Goal: Transaction & Acquisition: Purchase product/service

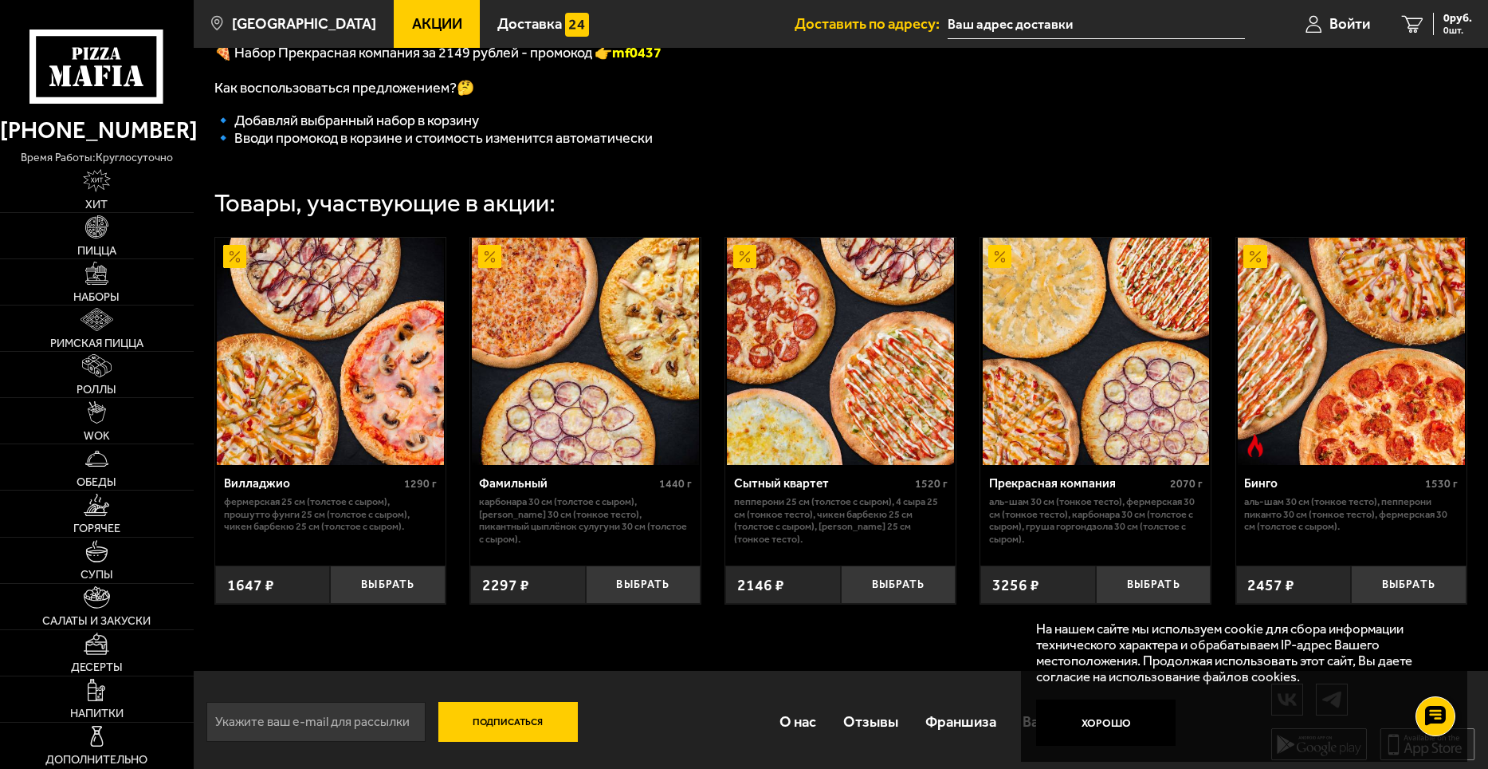
scroll to position [478, 0]
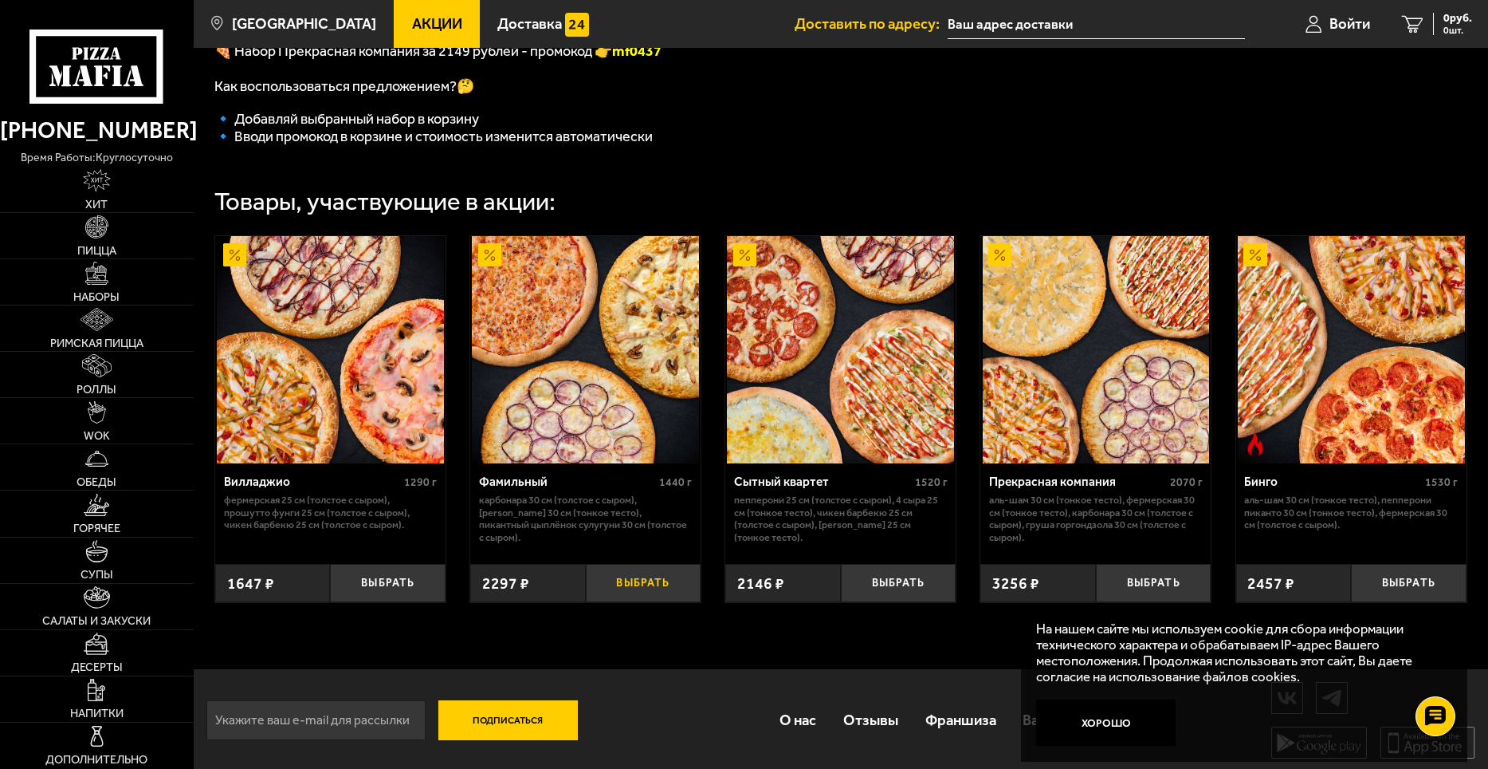
click at [621, 586] on button "Выбрать" at bounding box center [644, 583] width 116 height 38
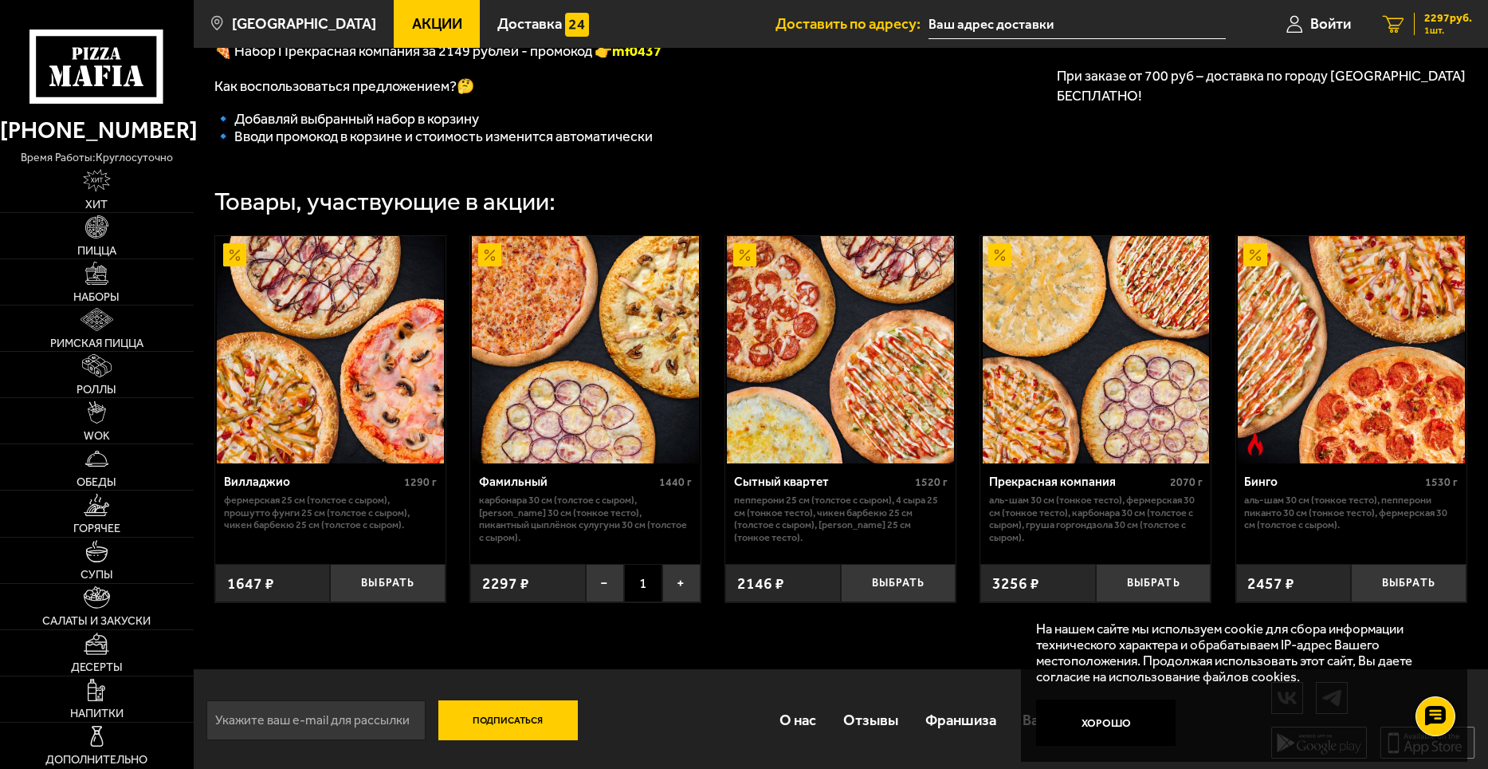
click at [1421, 22] on div "2297 руб. 1 шт." at bounding box center [1443, 24] width 58 height 22
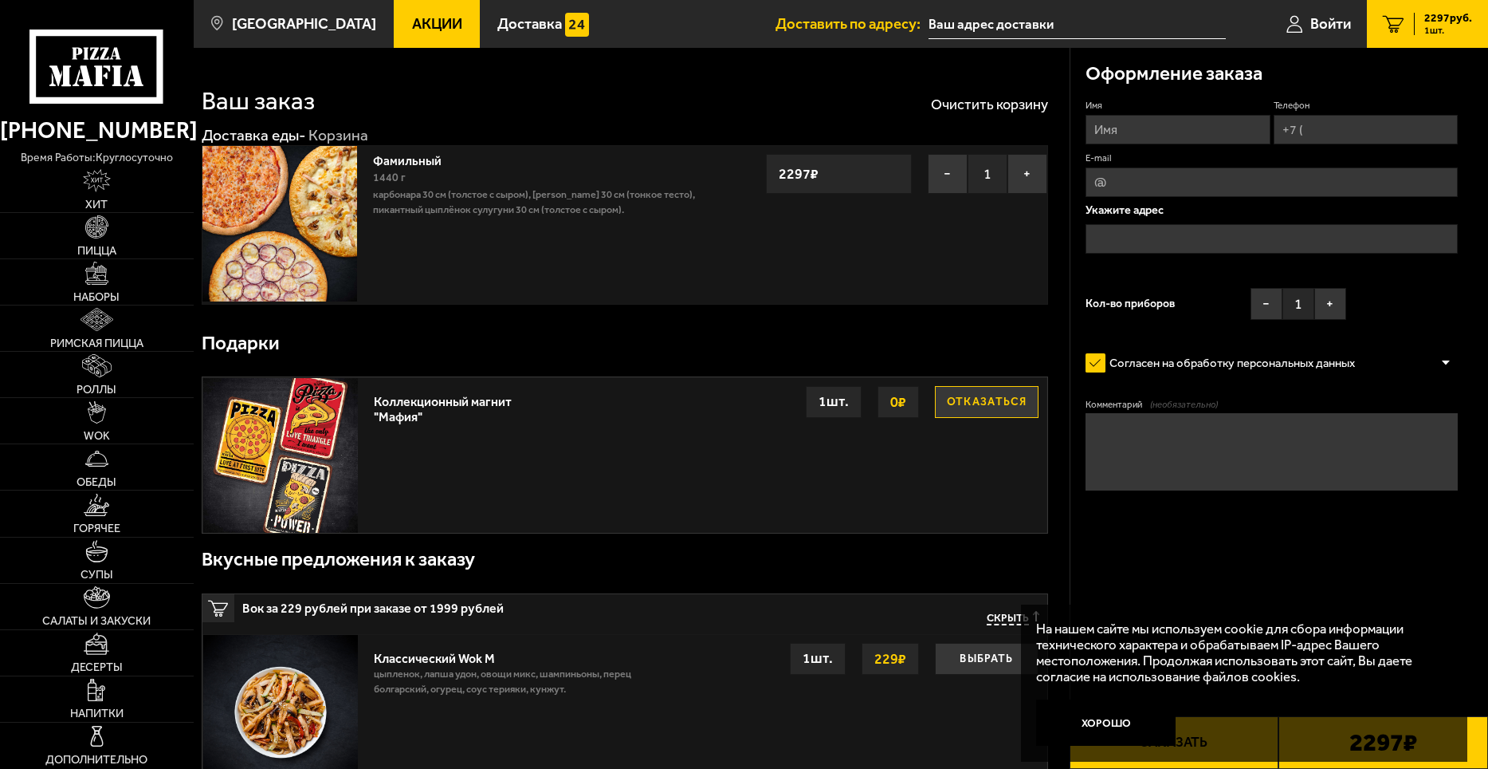
click at [1159, 136] on input "Имя" at bounding box center [1178, 129] width 184 height 29
click at [1126, 726] on button "Хорошо" at bounding box center [1106, 722] width 140 height 46
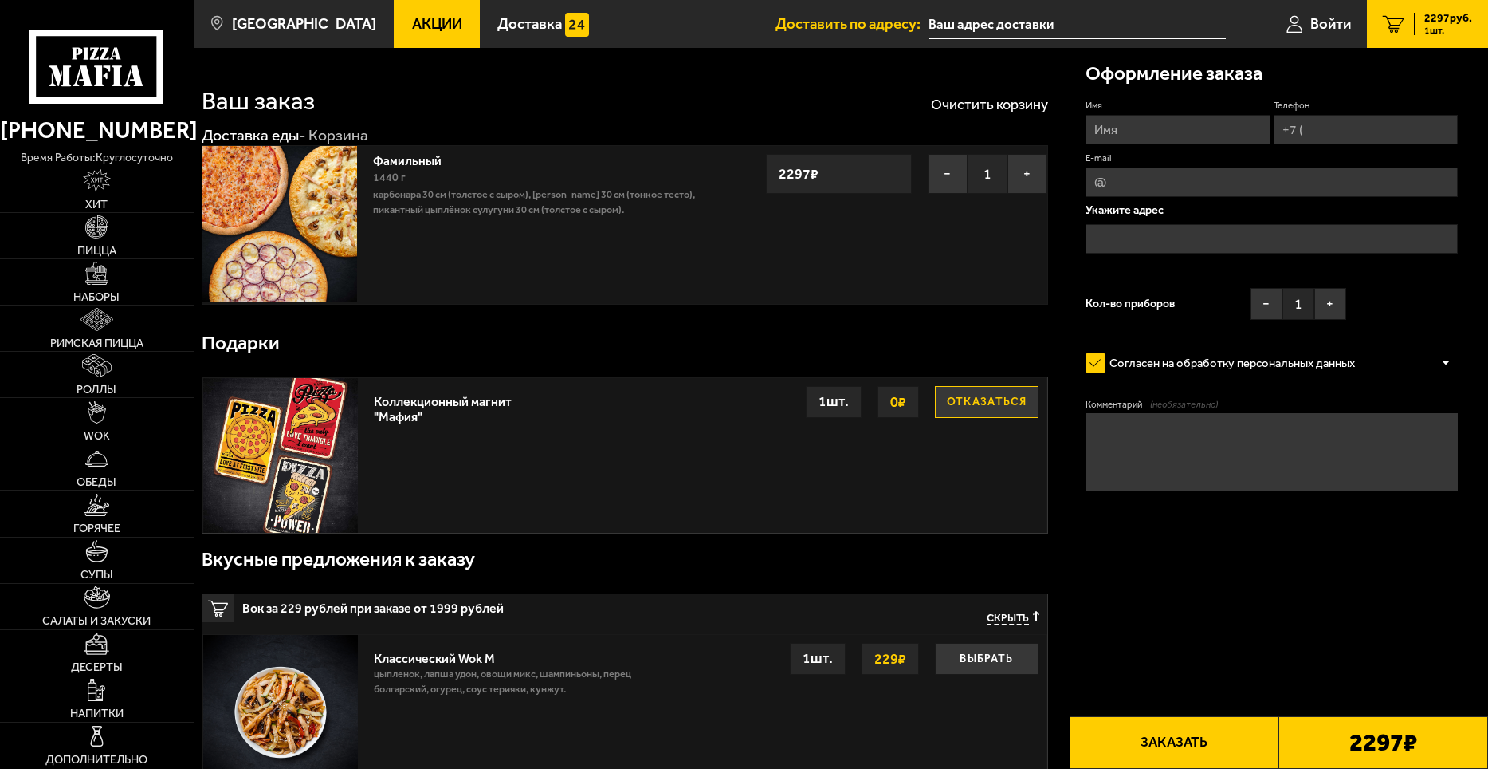
click at [1160, 733] on button "Заказать" at bounding box center [1175, 742] width 210 height 53
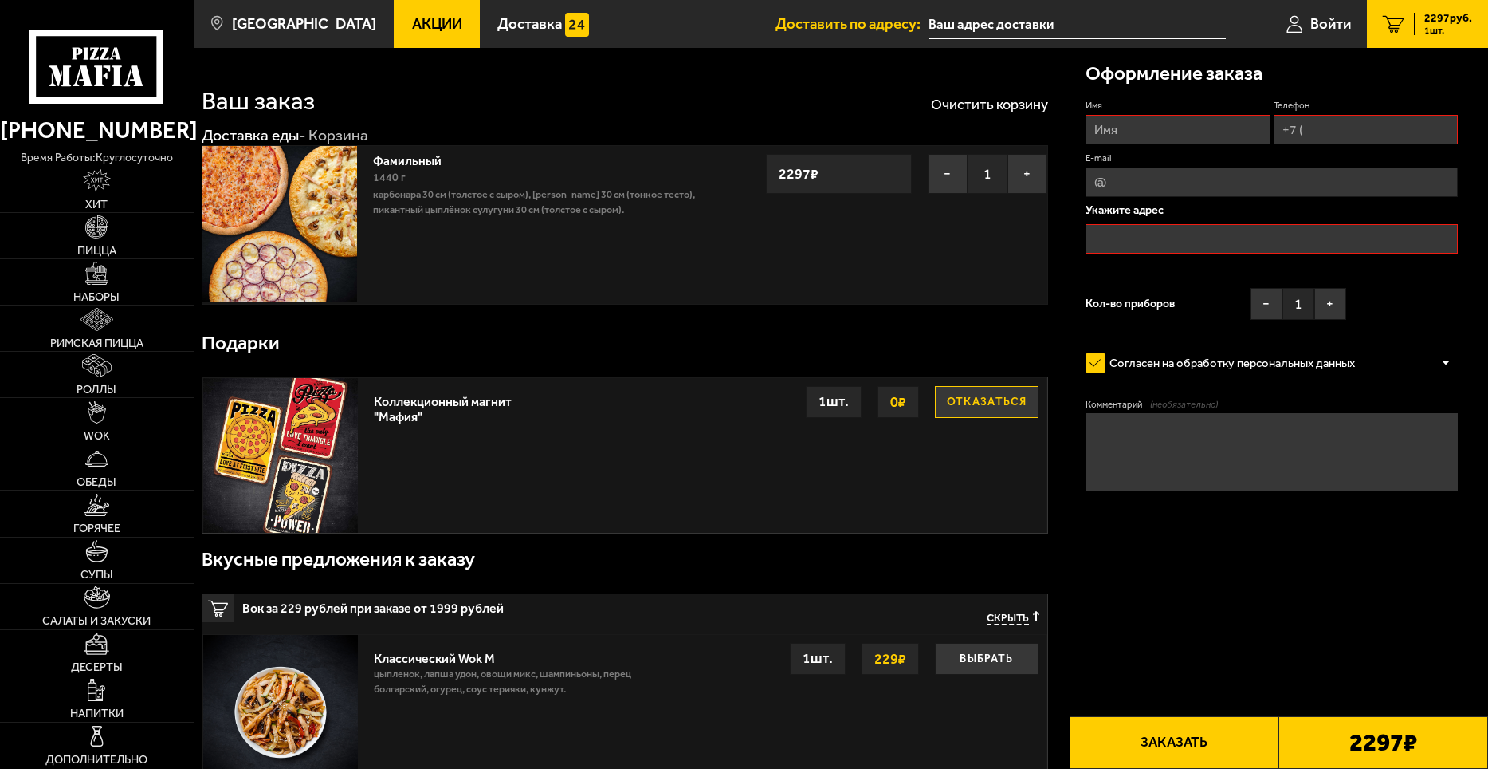
click at [1168, 240] on input "text" at bounding box center [1272, 238] width 372 height 29
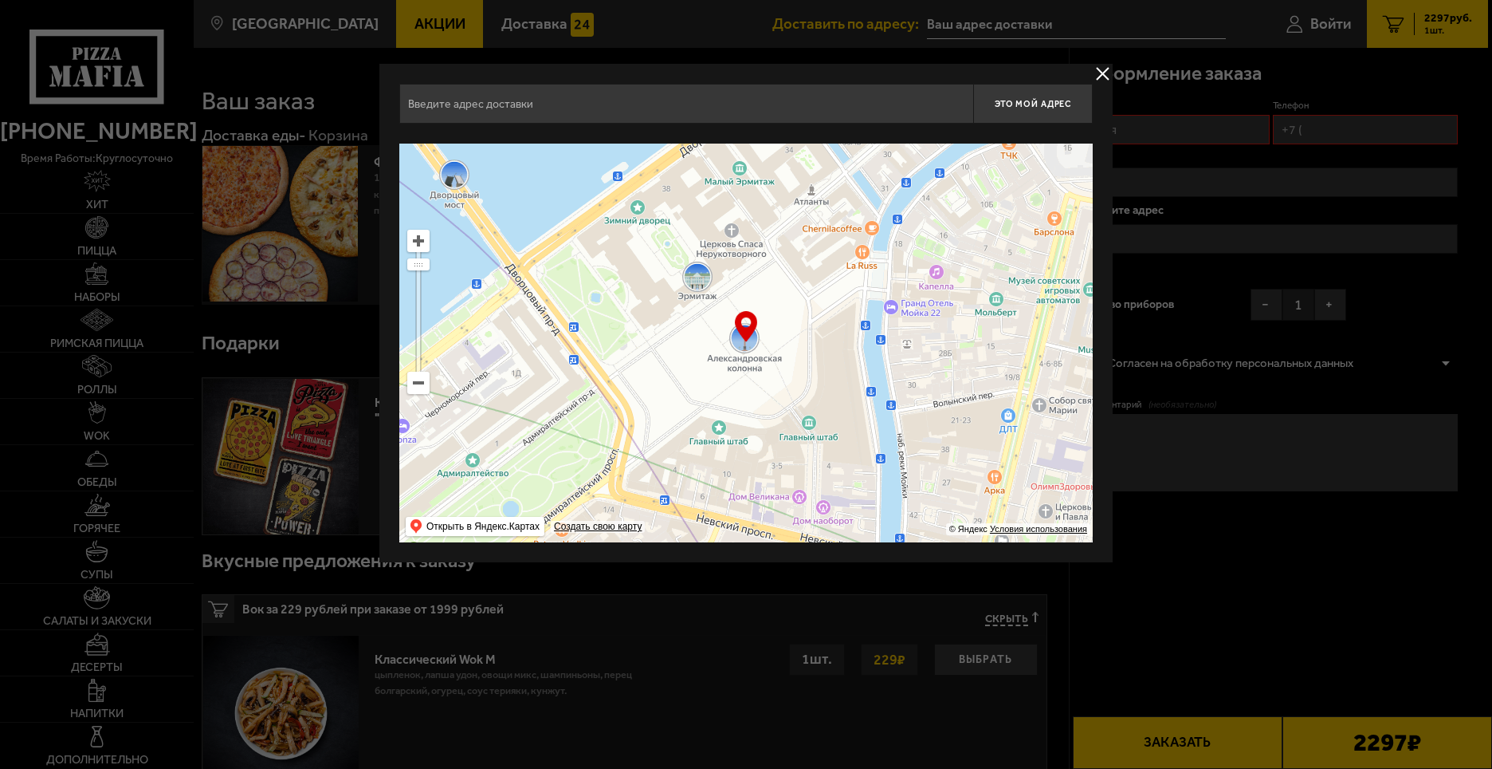
click at [843, 392] on ymaps at bounding box center [746, 343] width 694 height 399
click at [749, 330] on div "… © Яндекс Условия использования Открыть в Яндекс.Картах Создать свою карту" at bounding box center [746, 343] width 694 height 399
click at [770, 321] on ymaps at bounding box center [746, 343] width 694 height 399
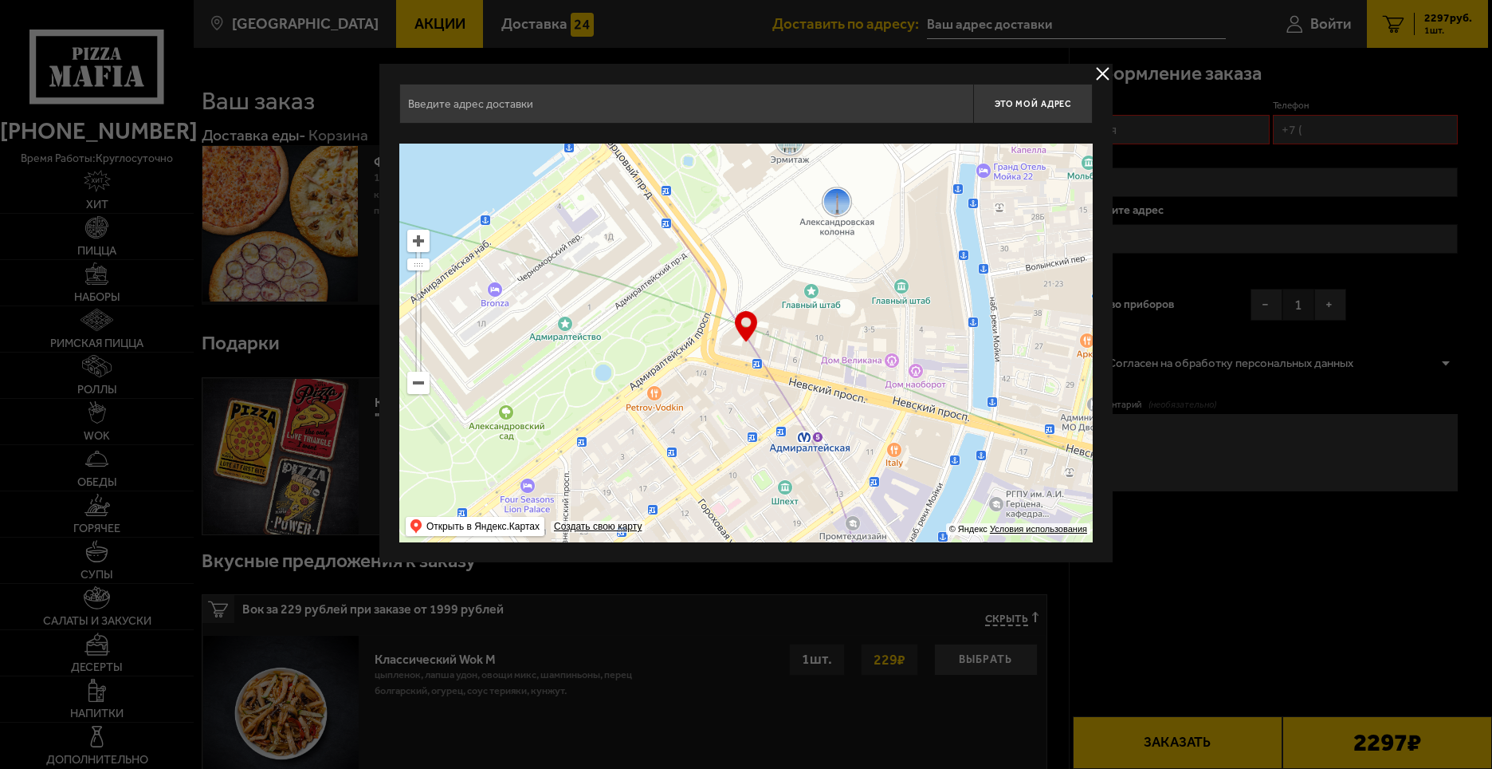
drag, startPoint x: 770, startPoint y: 313, endPoint x: 826, endPoint y: 247, distance: 86.0
click at [807, 270] on ymaps at bounding box center [746, 343] width 694 height 399
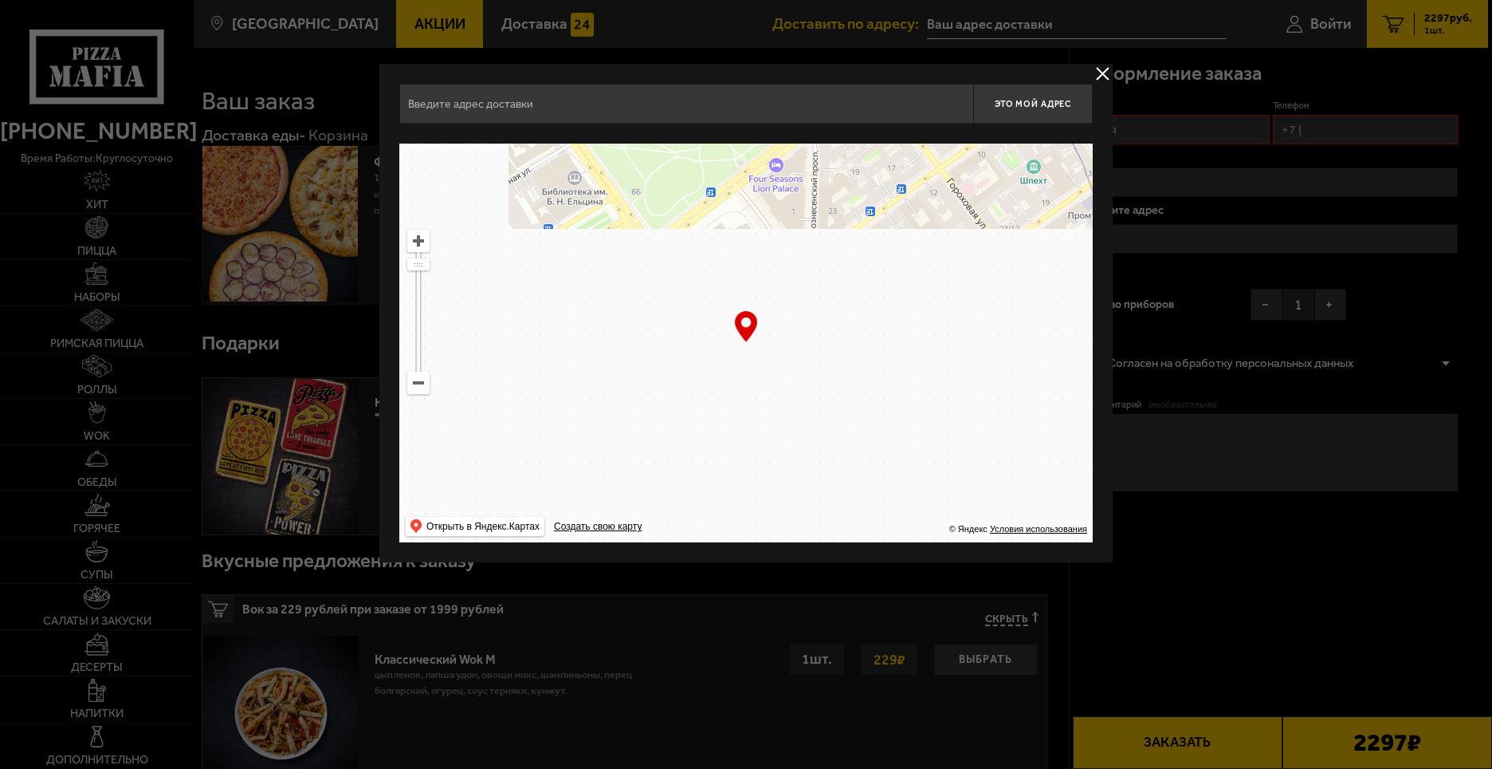
click at [846, 295] on ymaps at bounding box center [746, 343] width 694 height 399
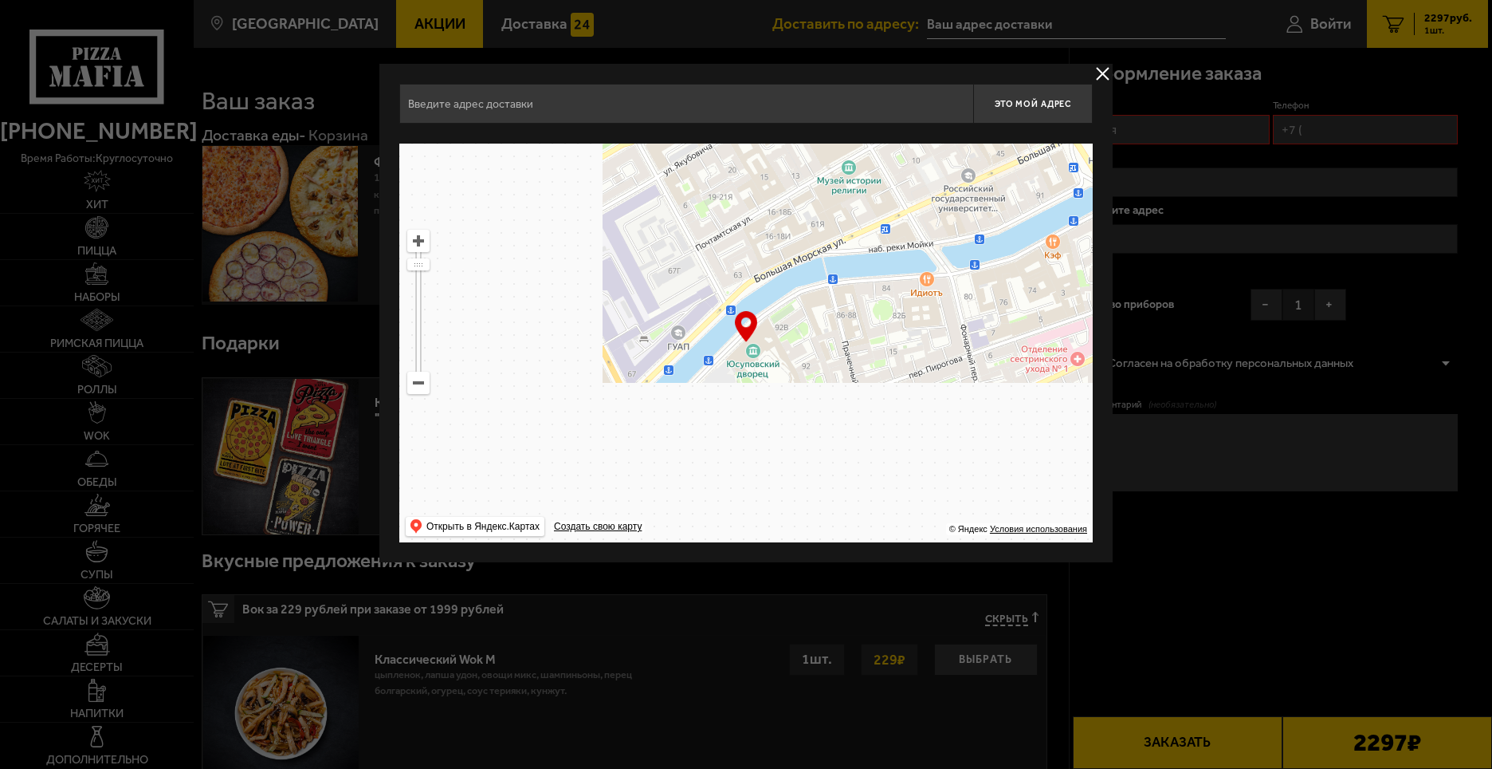
click at [860, 273] on ymaps at bounding box center [746, 343] width 694 height 399
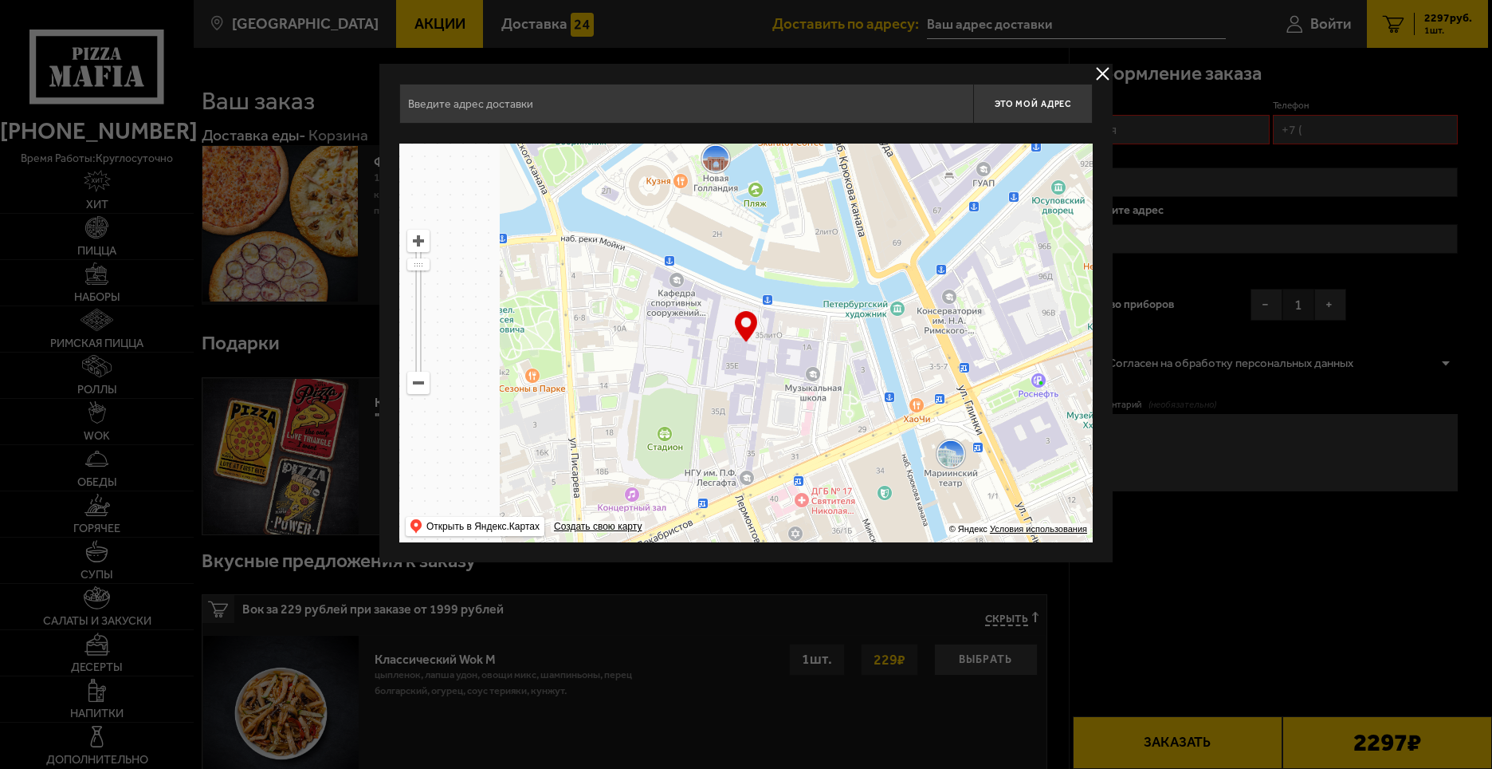
drag, startPoint x: 843, startPoint y: 277, endPoint x: 851, endPoint y: 312, distance: 36.0
click at [896, 243] on ymaps at bounding box center [746, 343] width 694 height 399
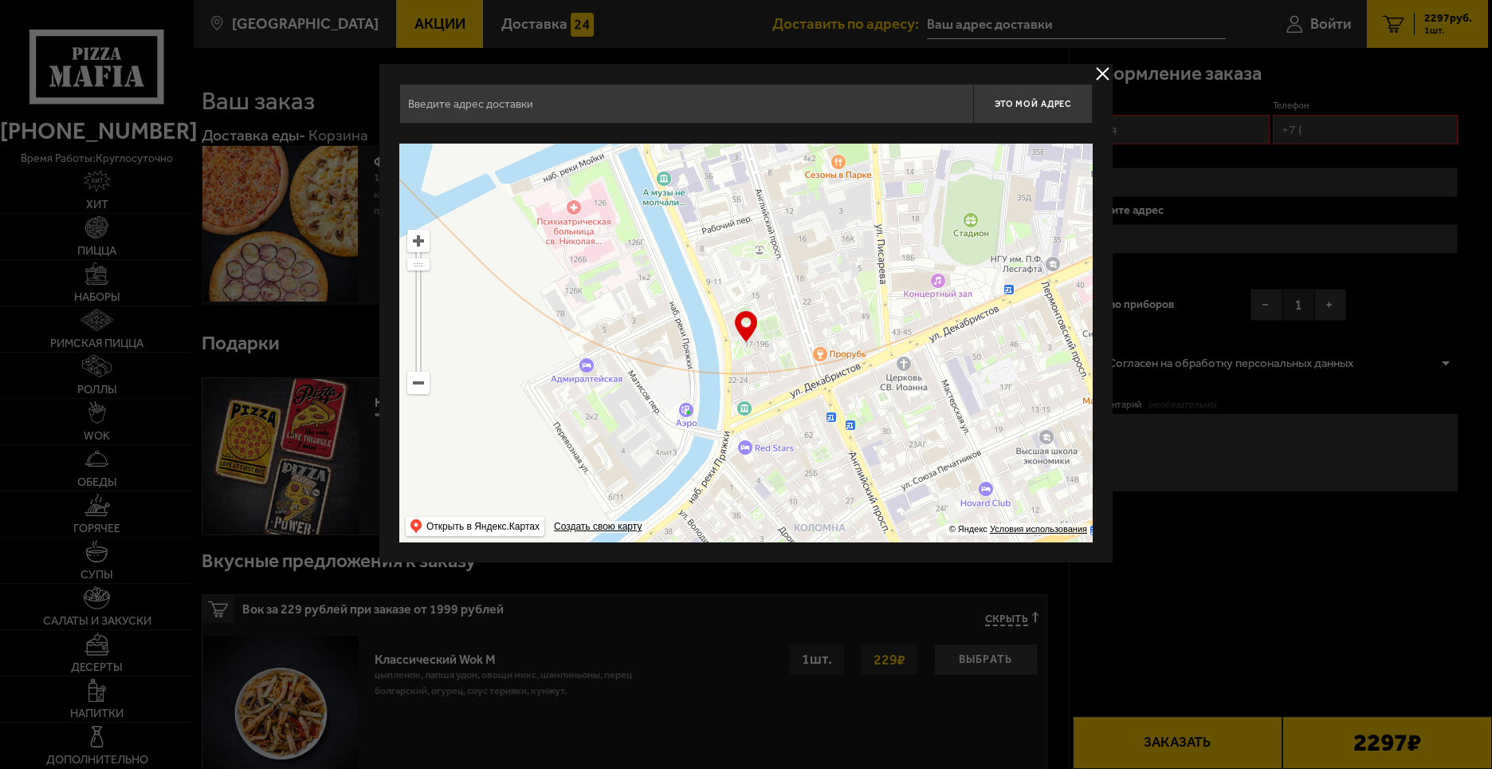
drag, startPoint x: 886, startPoint y: 288, endPoint x: 925, endPoint y: 244, distance: 58.7
click at [926, 242] on ymaps at bounding box center [746, 343] width 694 height 399
drag, startPoint x: 869, startPoint y: 255, endPoint x: 893, endPoint y: 214, distance: 47.2
click at [880, 234] on ymaps at bounding box center [746, 343] width 694 height 399
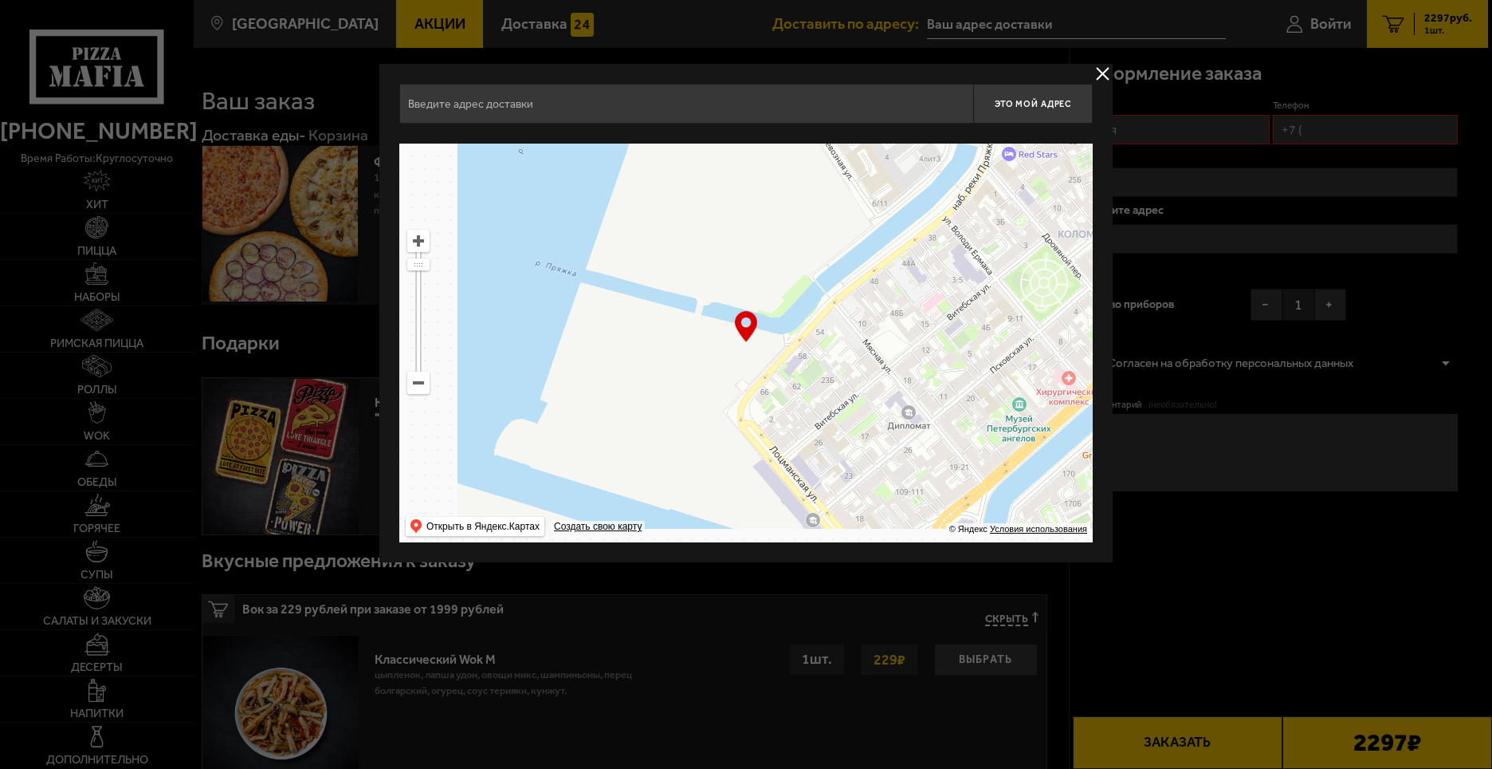
drag, startPoint x: 838, startPoint y: 295, endPoint x: 905, endPoint y: 234, distance: 90.3
click at [887, 242] on ymaps at bounding box center [746, 343] width 694 height 399
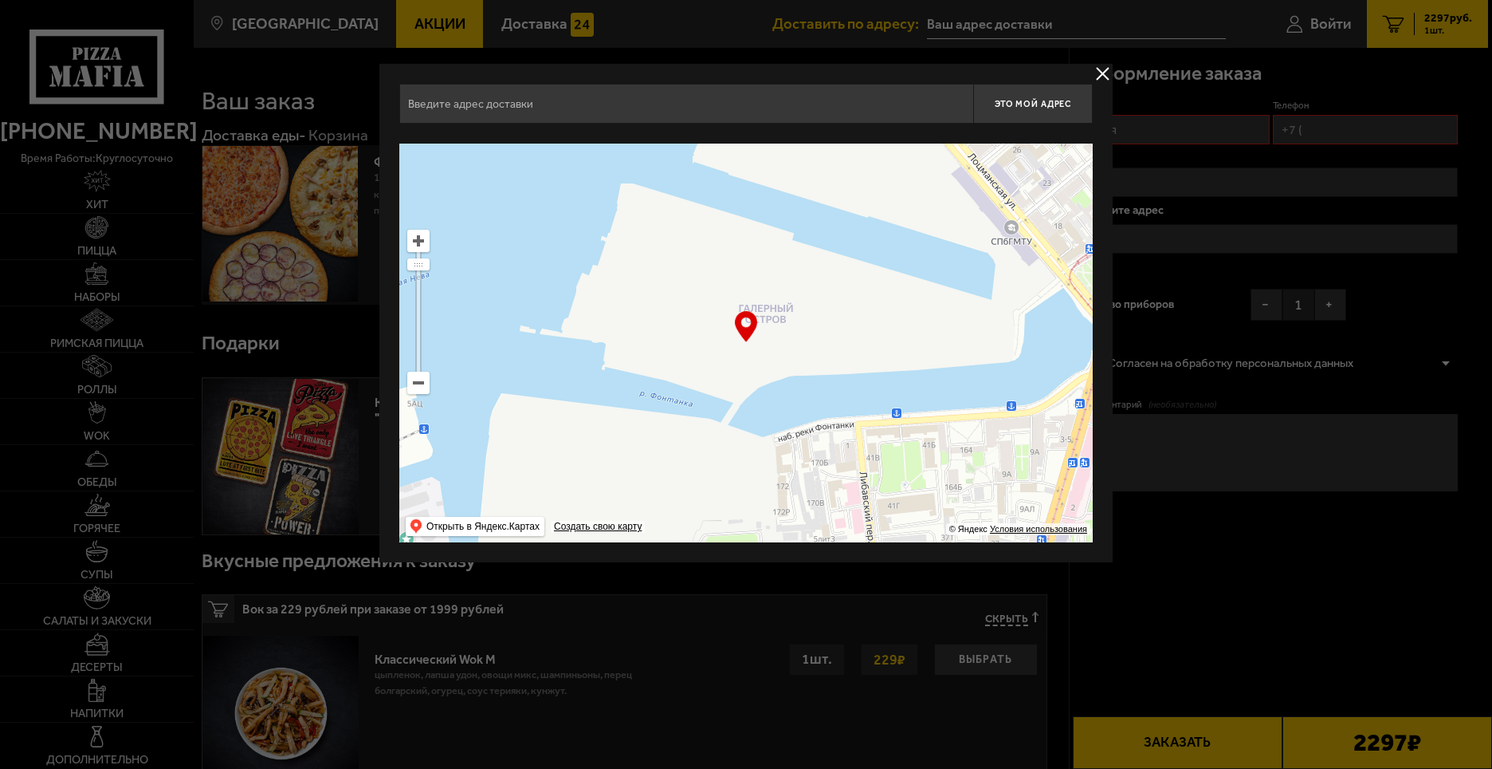
click at [890, 230] on ymaps at bounding box center [746, 343] width 694 height 399
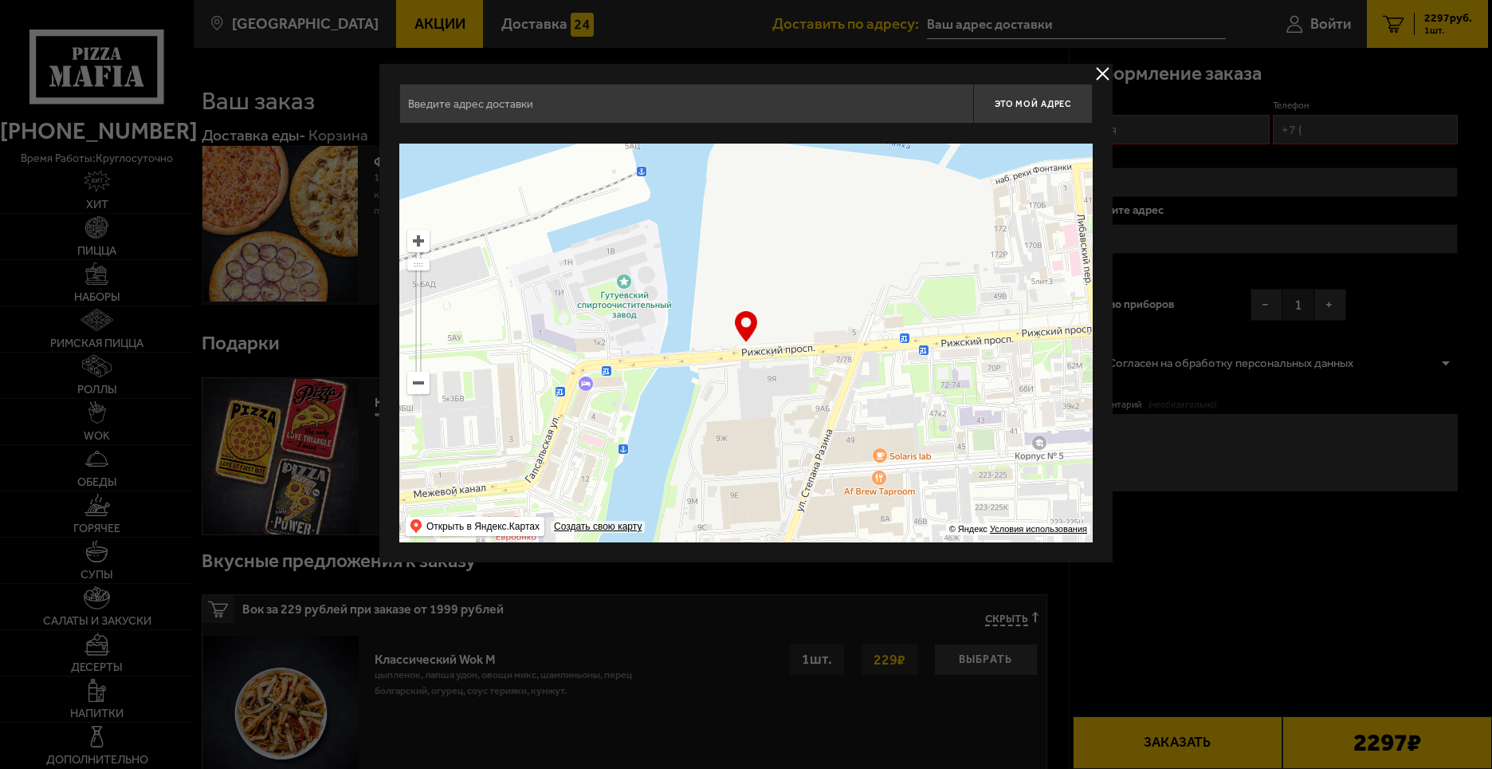
drag, startPoint x: 839, startPoint y: 249, endPoint x: 816, endPoint y: 314, distance: 69.1
click at [843, 226] on ymaps at bounding box center [746, 343] width 694 height 399
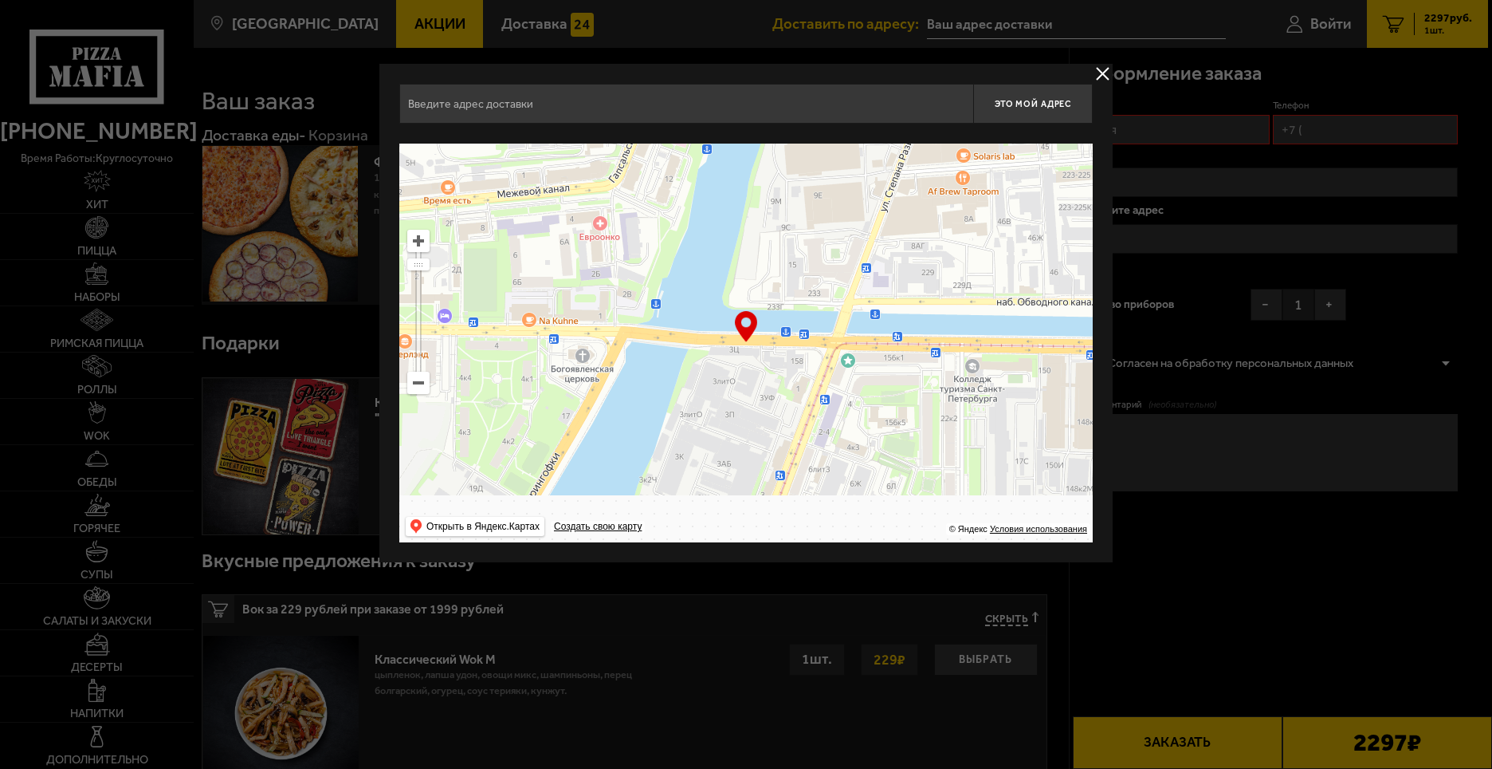
click at [844, 256] on ymaps at bounding box center [746, 343] width 694 height 399
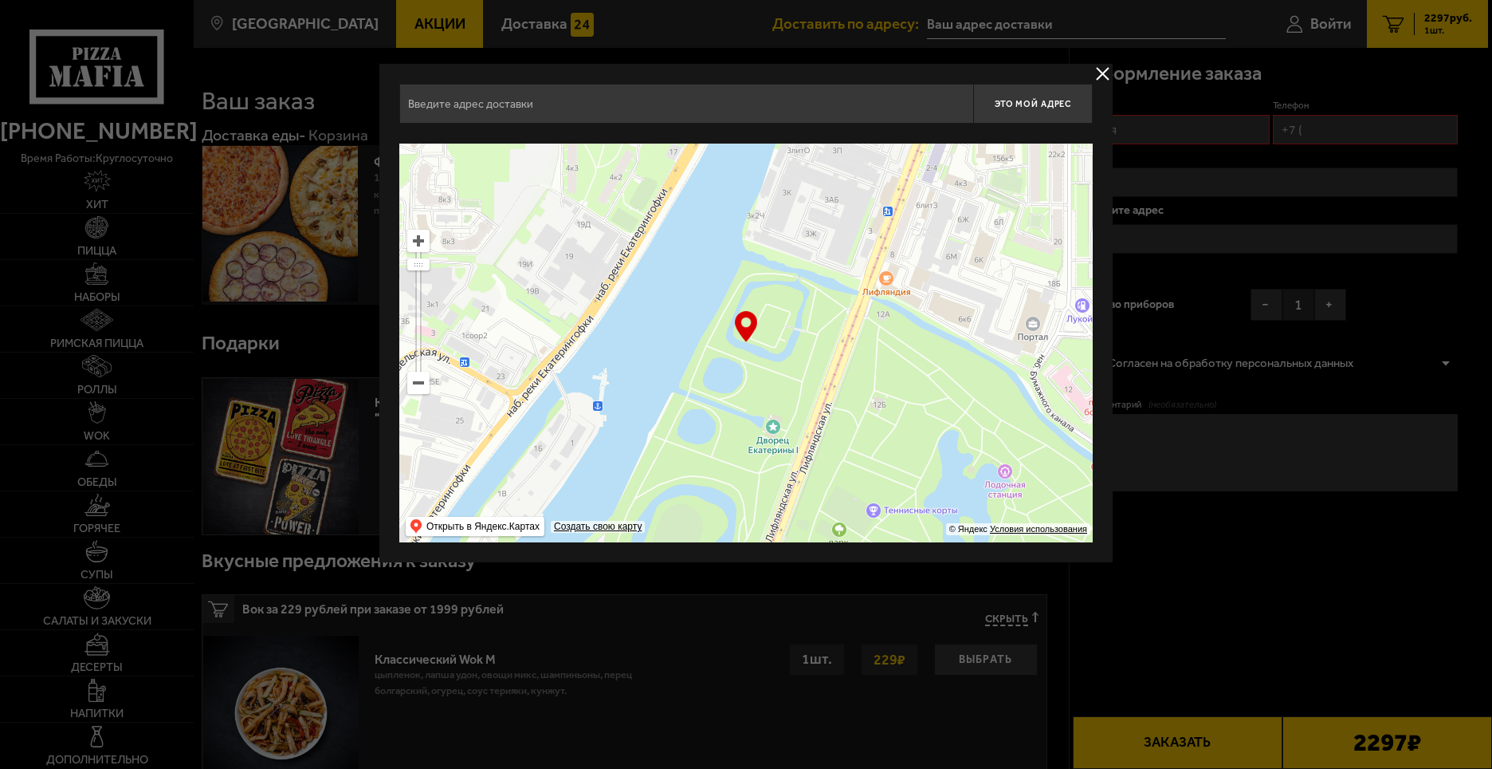
drag, startPoint x: 801, startPoint y: 273, endPoint x: 791, endPoint y: 278, distance: 11.4
click at [801, 272] on ymaps at bounding box center [746, 343] width 694 height 399
drag, startPoint x: 818, startPoint y: 270, endPoint x: 882, endPoint y: 263, distance: 64.2
click at [841, 267] on ymaps at bounding box center [746, 343] width 694 height 399
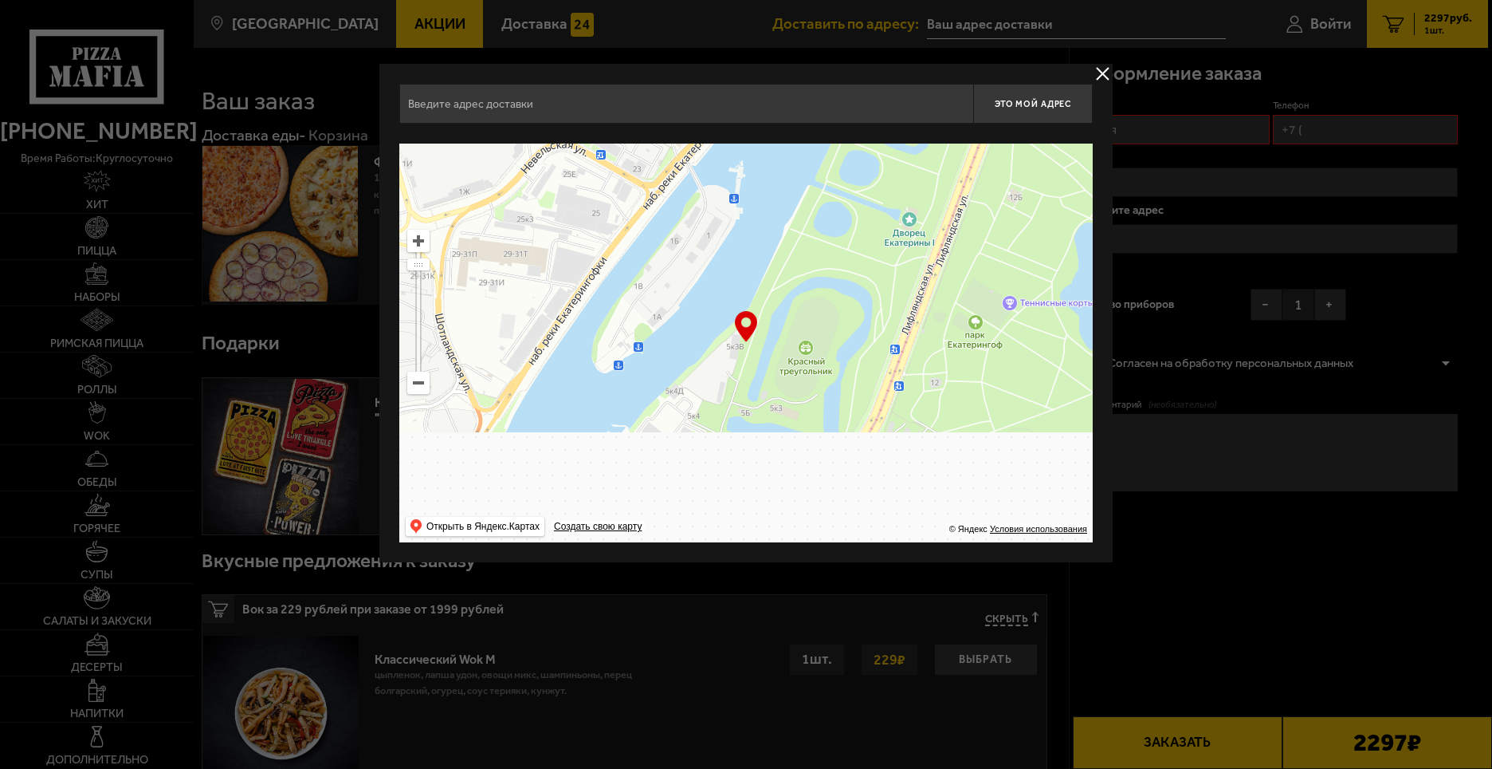
drag, startPoint x: 823, startPoint y: 261, endPoint x: 889, endPoint y: 261, distance: 66.2
click at [926, 239] on ymaps at bounding box center [746, 343] width 694 height 399
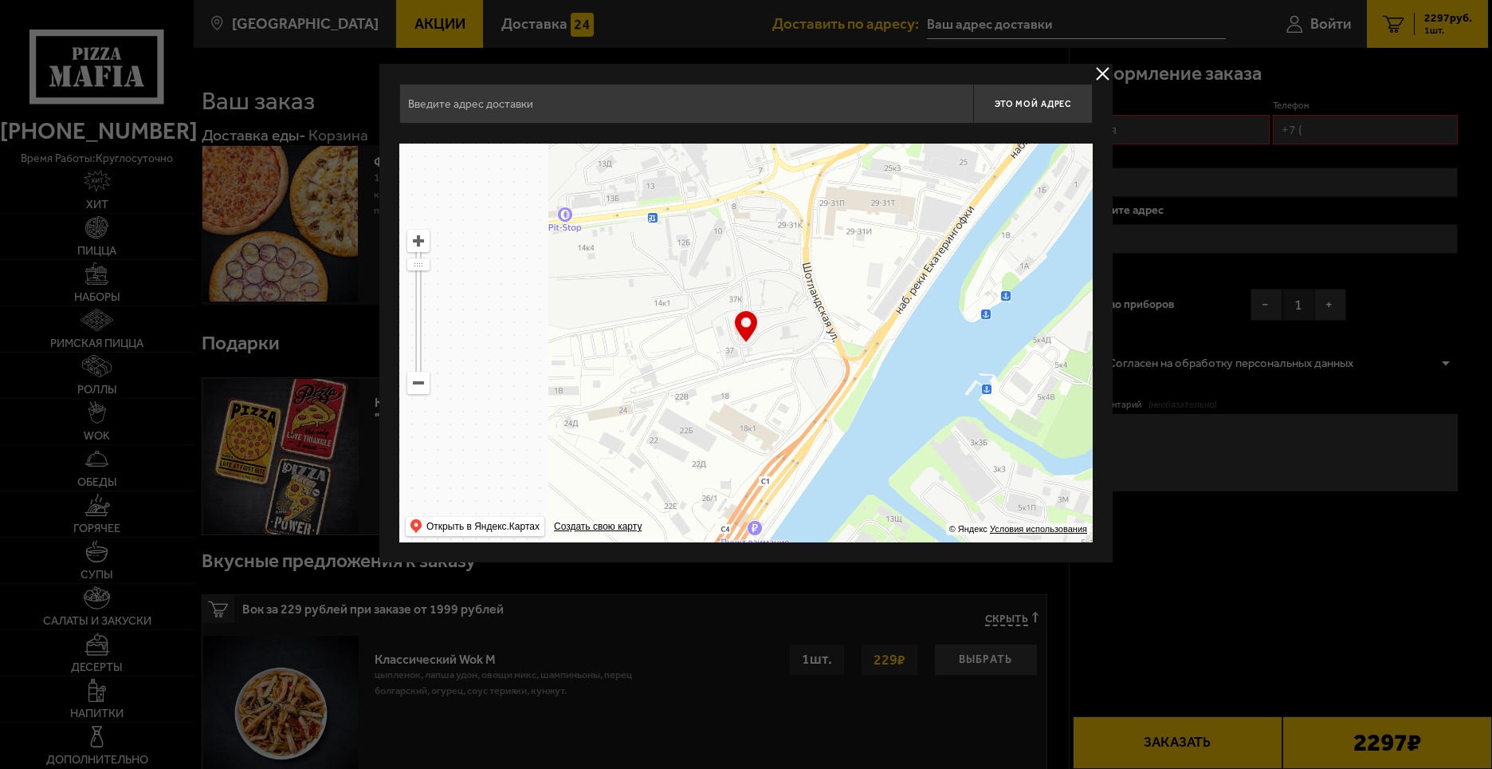
click at [934, 245] on ymaps at bounding box center [746, 343] width 694 height 399
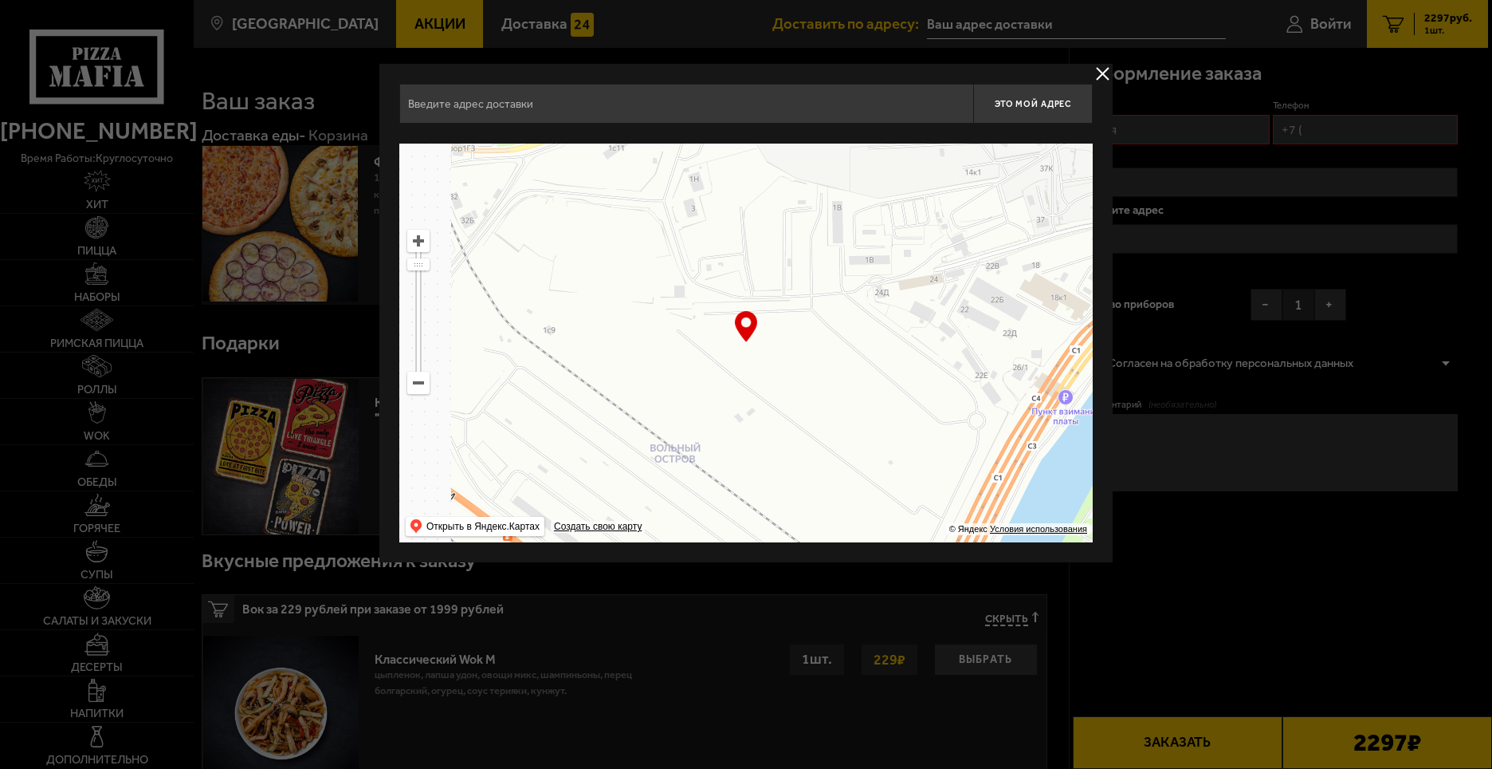
drag, startPoint x: 846, startPoint y: 321, endPoint x: 831, endPoint y: 320, distance: 15.2
click at [877, 262] on ymaps at bounding box center [746, 343] width 694 height 399
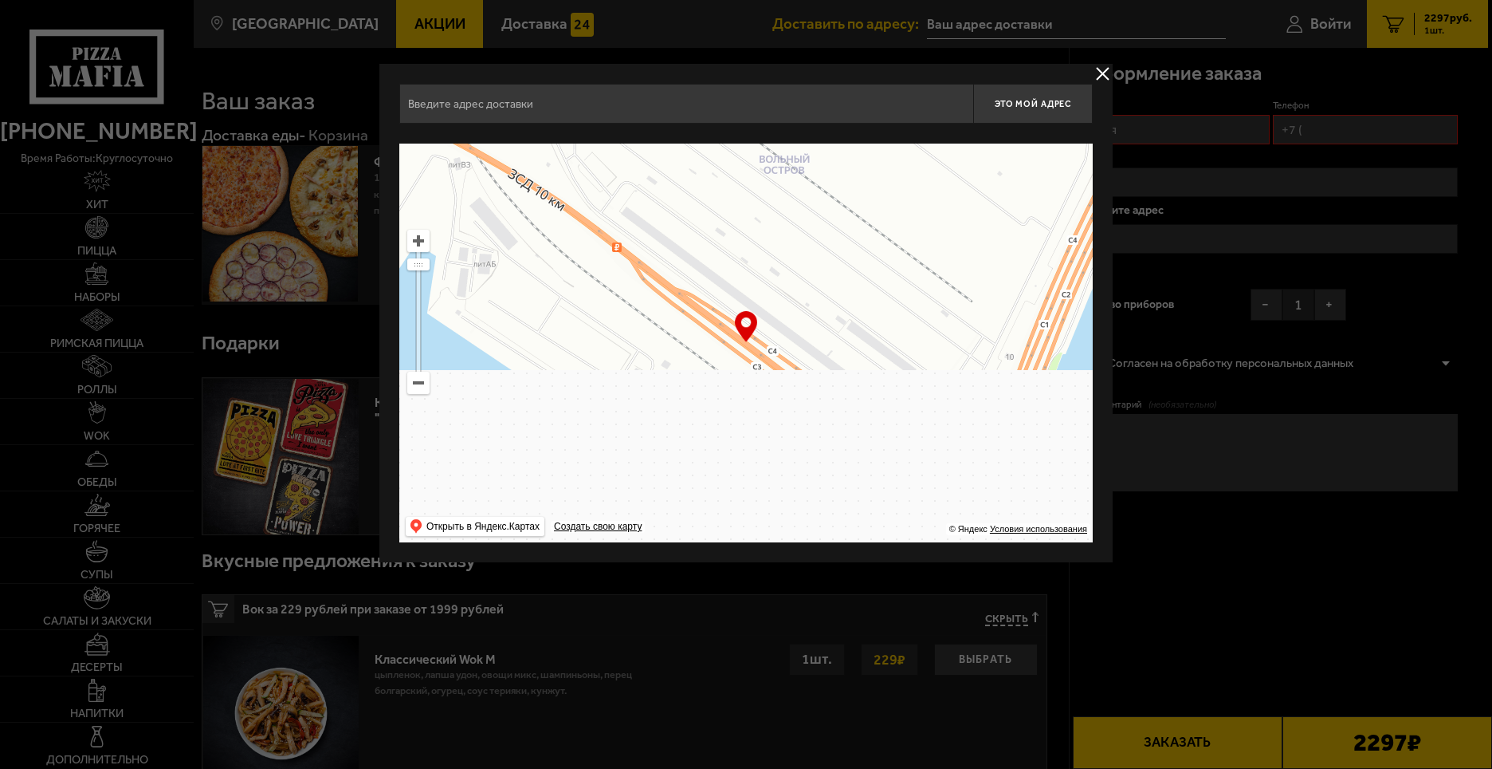
drag, startPoint x: 831, startPoint y: 320, endPoint x: 823, endPoint y: 311, distance: 11.9
click at [861, 260] on ymaps at bounding box center [746, 343] width 694 height 399
click at [794, 289] on ymaps at bounding box center [746, 343] width 694 height 399
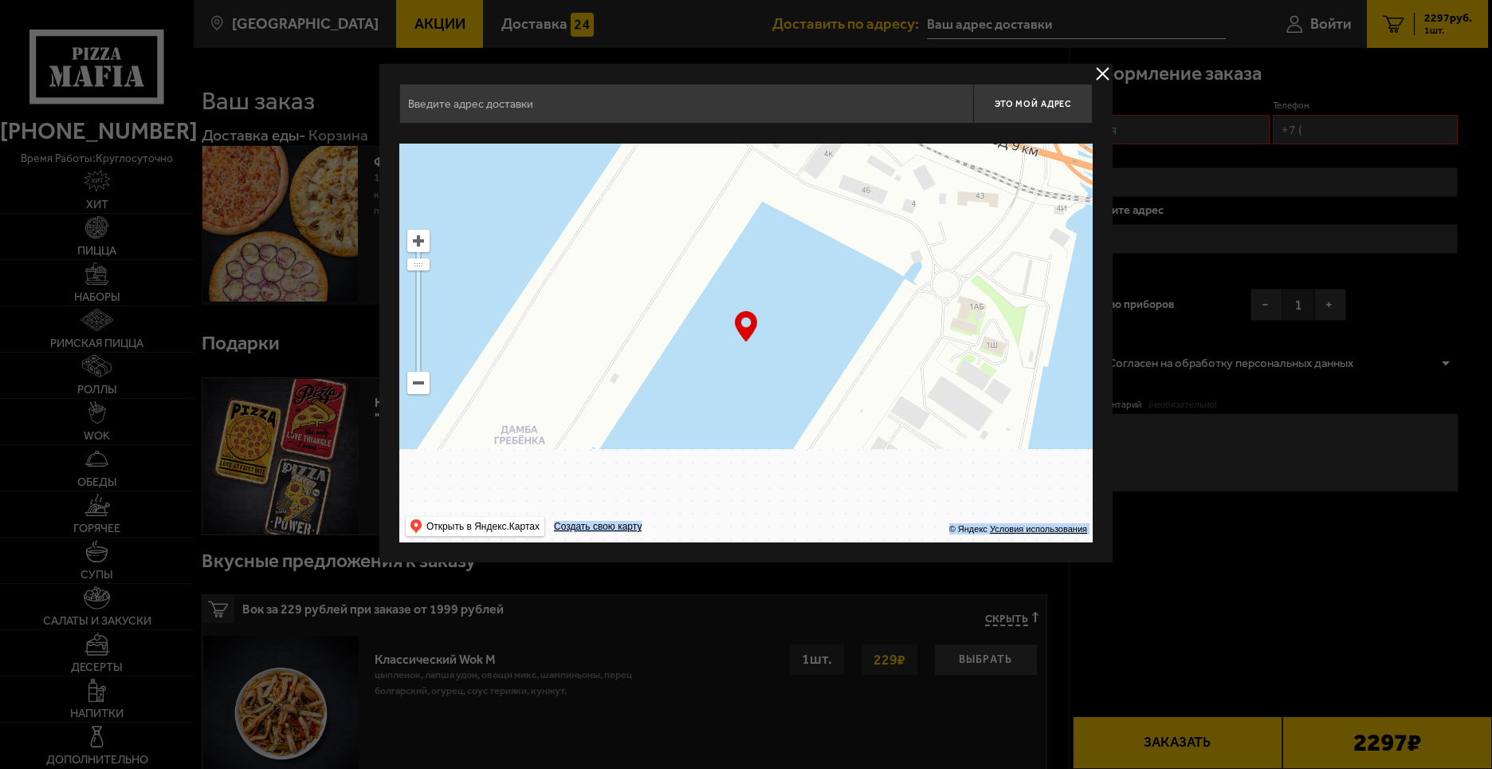
drag, startPoint x: 720, startPoint y: 295, endPoint x: 663, endPoint y: 282, distance: 58.0
click at [677, 281] on div "… © Яндекс Условия использования Открыть в Яндекс.Картах Создать свою карту" at bounding box center [746, 343] width 694 height 399
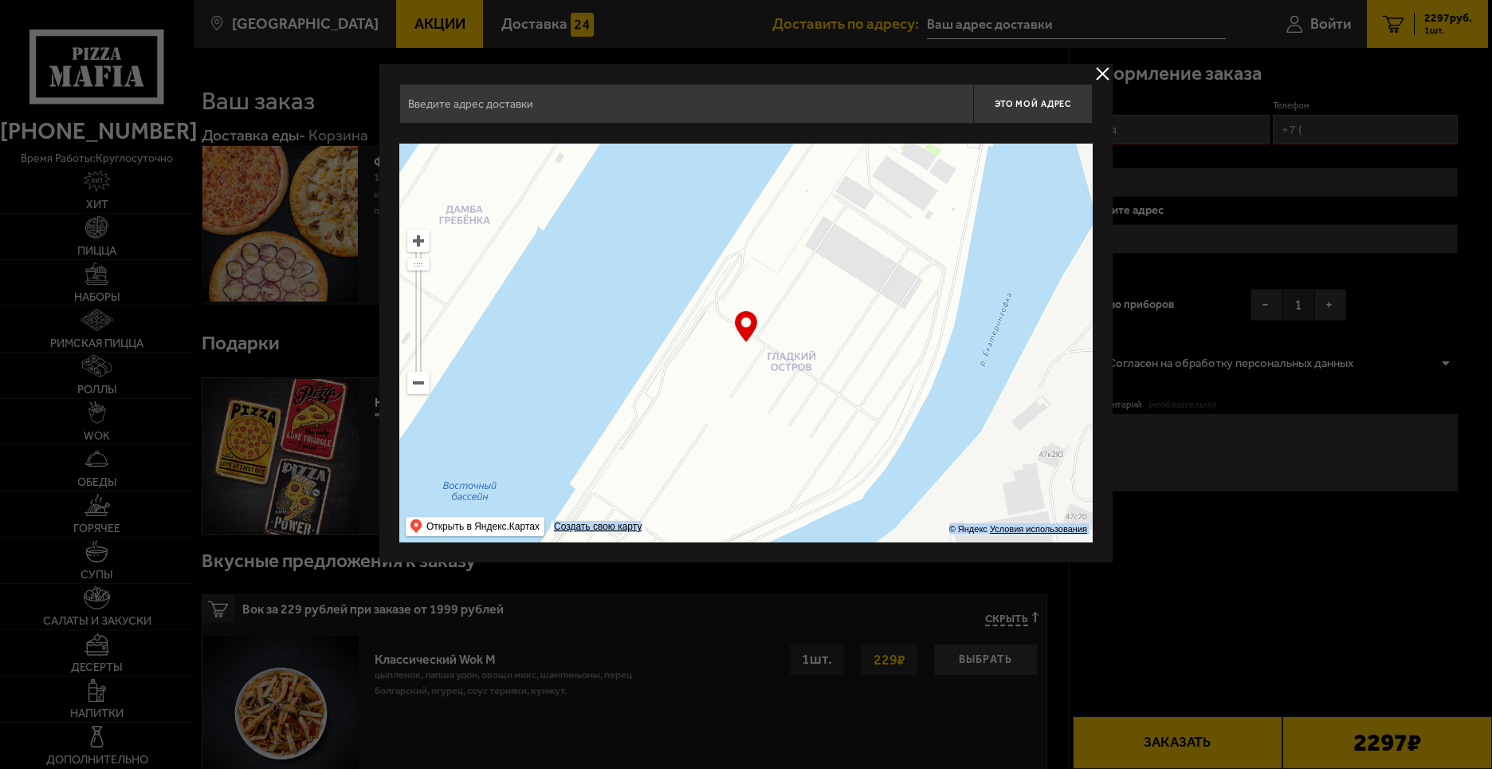
drag, startPoint x: 680, startPoint y: 300, endPoint x: 635, endPoint y: 285, distance: 47.9
click at [632, 271] on ymaps at bounding box center [746, 343] width 694 height 399
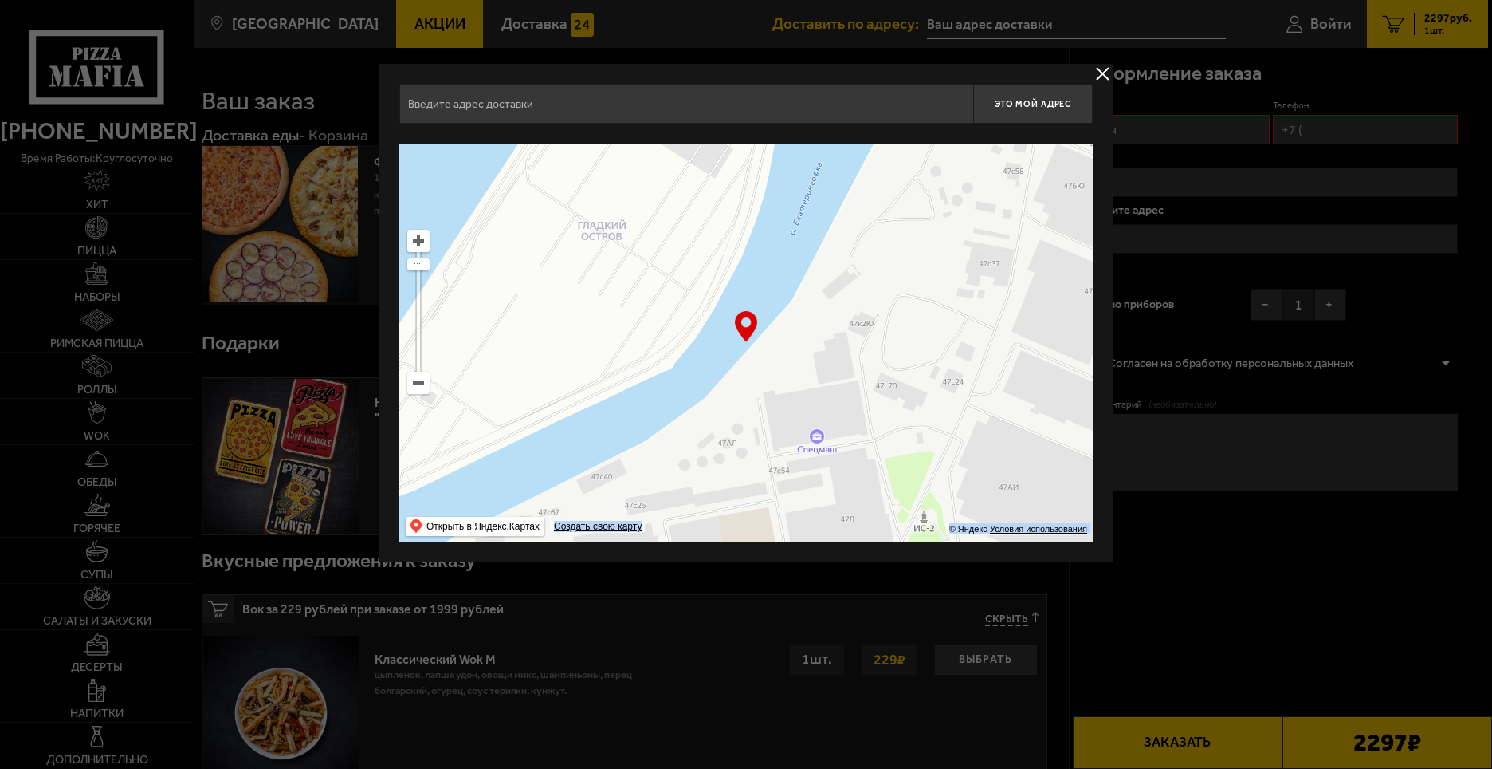
click at [646, 284] on ymaps at bounding box center [746, 343] width 694 height 399
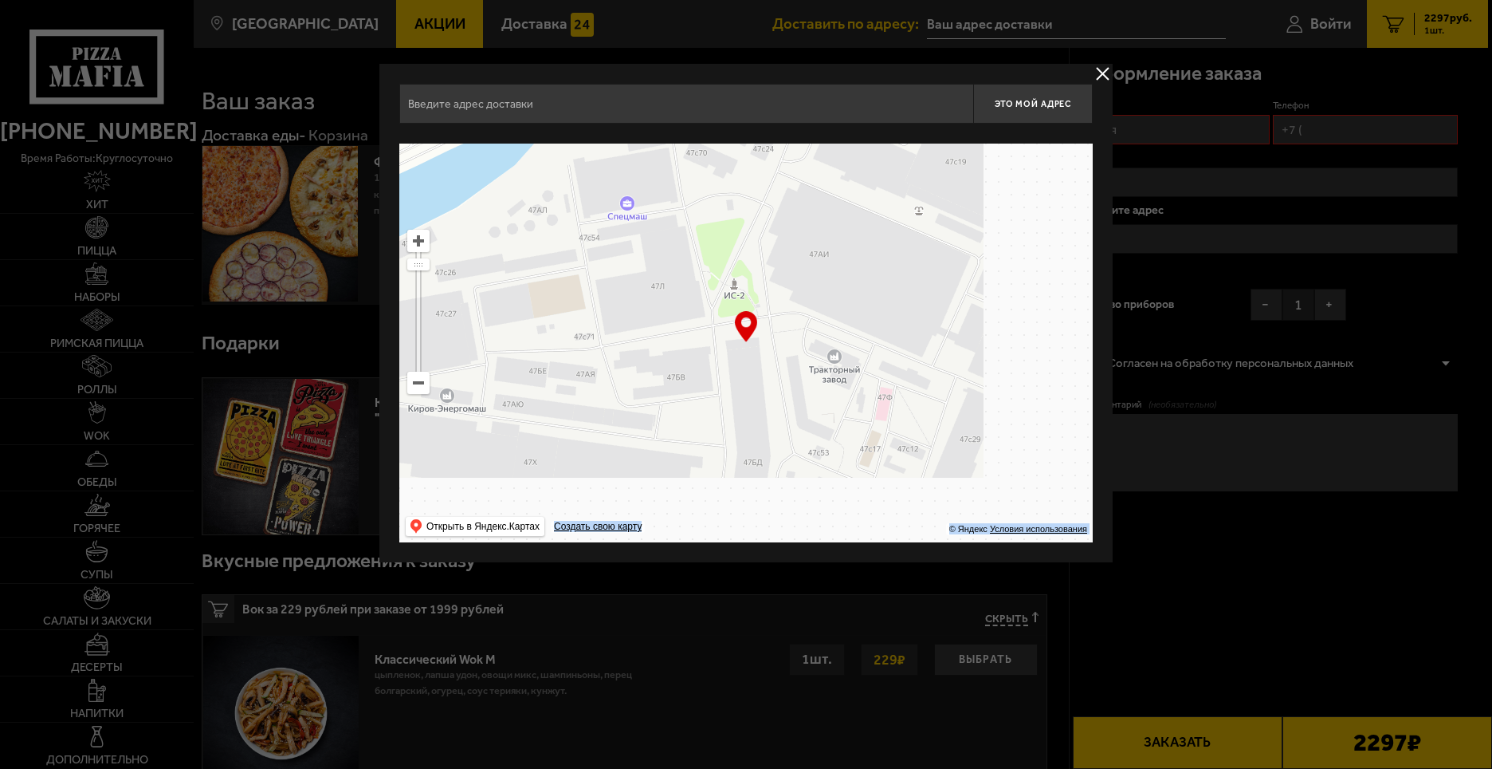
drag, startPoint x: 674, startPoint y: 313, endPoint x: 659, endPoint y: 313, distance: 15.9
click at [650, 278] on ymaps at bounding box center [746, 343] width 694 height 399
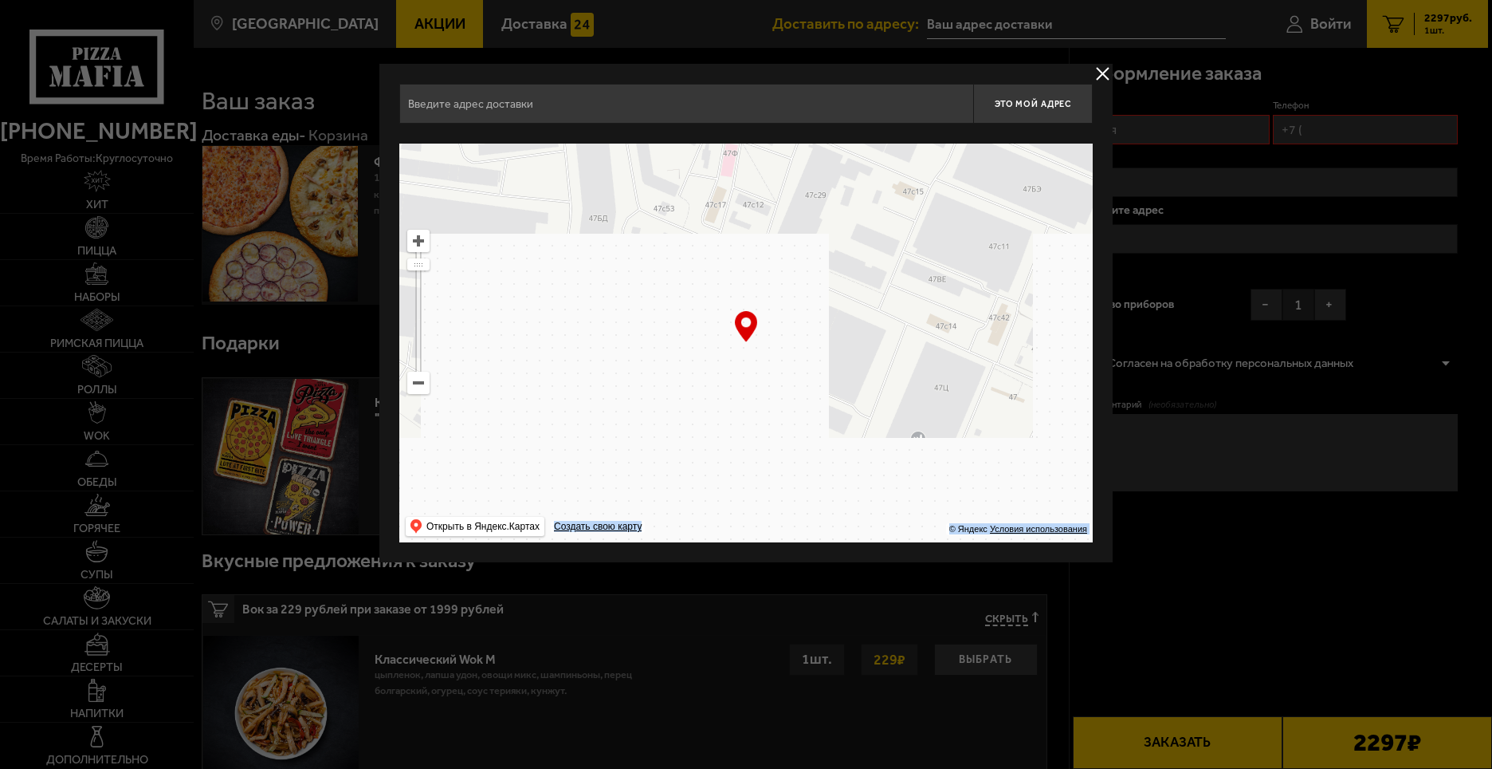
drag, startPoint x: 682, startPoint y: 316, endPoint x: 705, endPoint y: 246, distance: 73.9
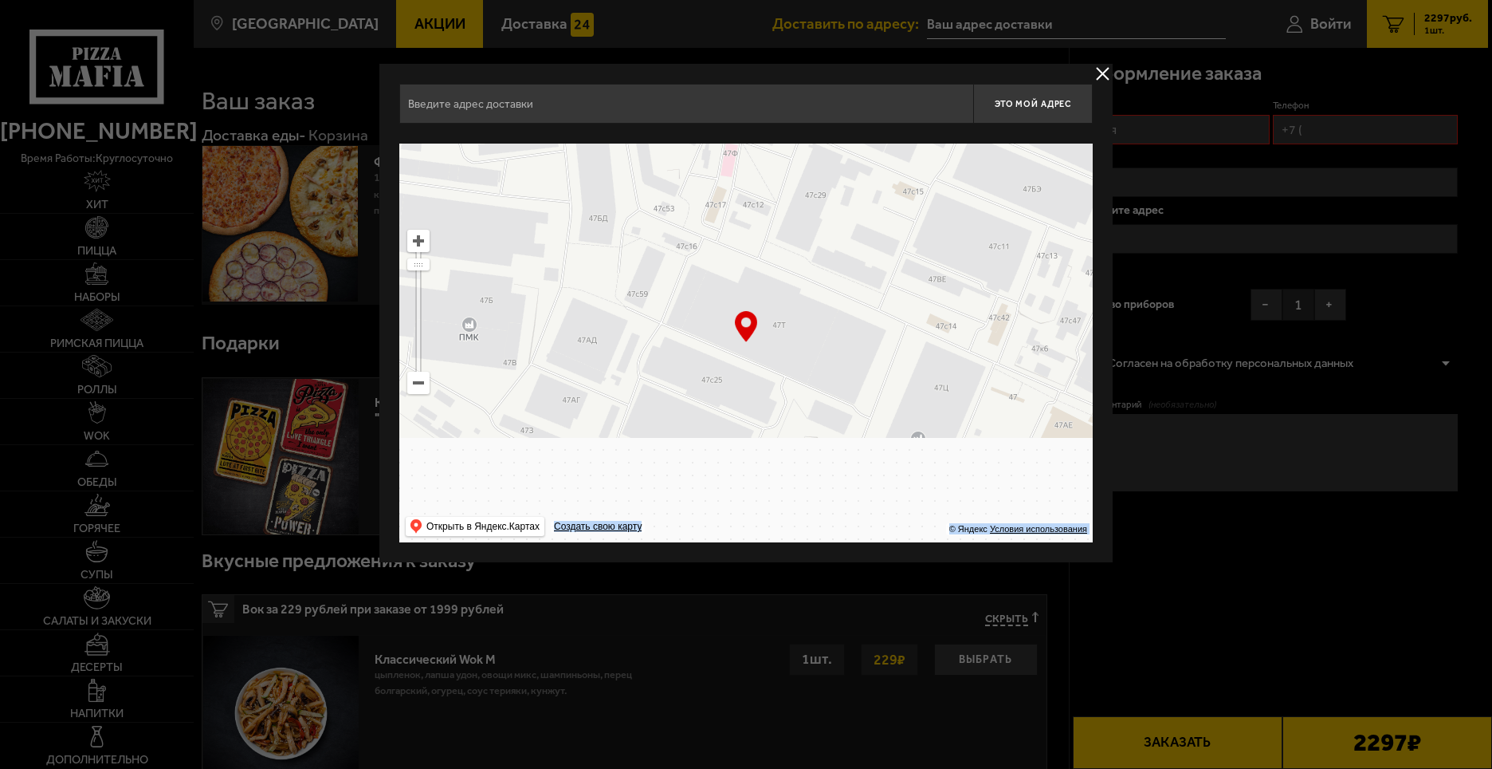
click at [694, 265] on ymaps at bounding box center [746, 343] width 694 height 399
drag, startPoint x: 719, startPoint y: 278, endPoint x: 723, endPoint y: 265, distance: 13.4
click at [723, 265] on ymaps at bounding box center [746, 343] width 694 height 399
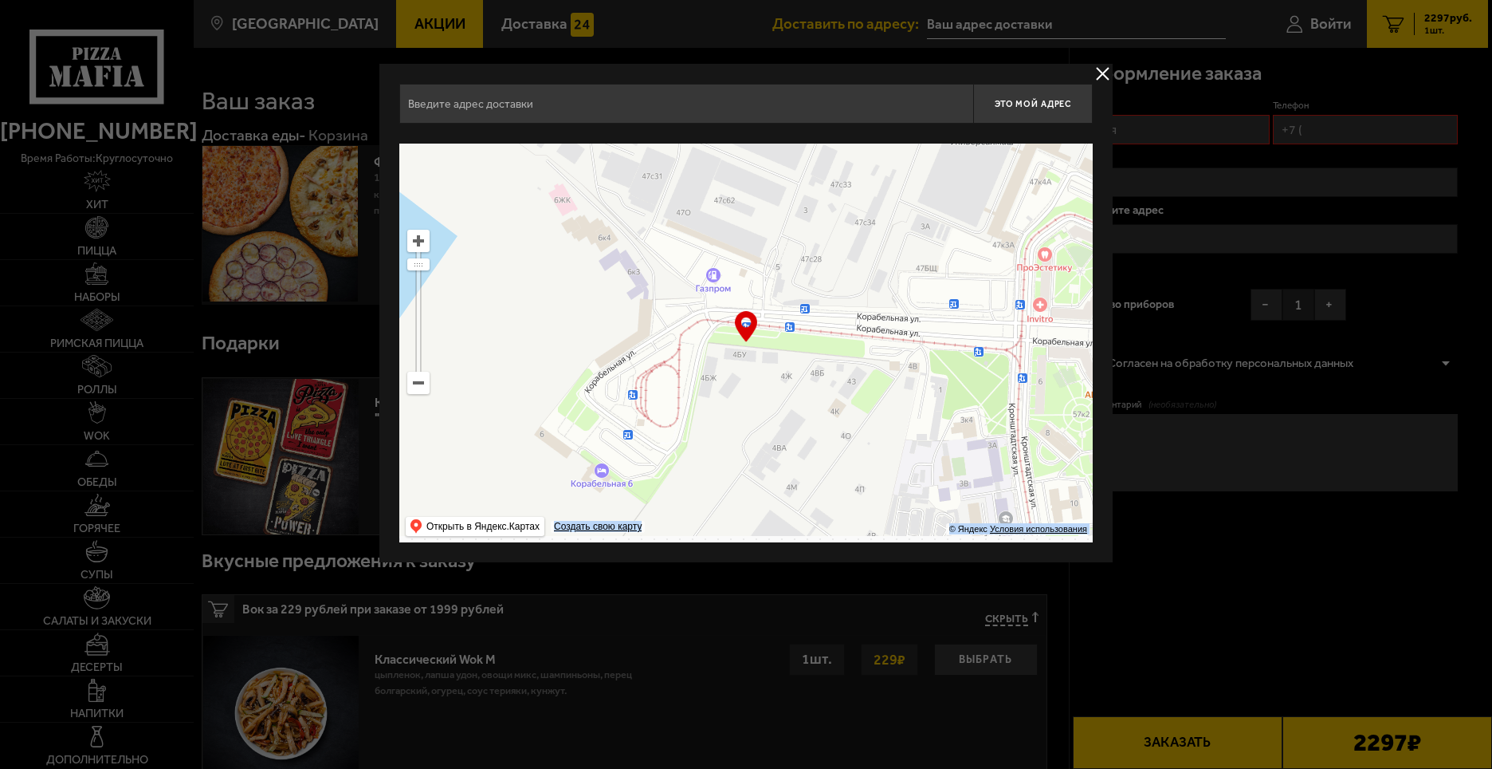
drag, startPoint x: 715, startPoint y: 309, endPoint x: 701, endPoint y: 246, distance: 64.6
click at [702, 250] on ymaps at bounding box center [746, 343] width 694 height 399
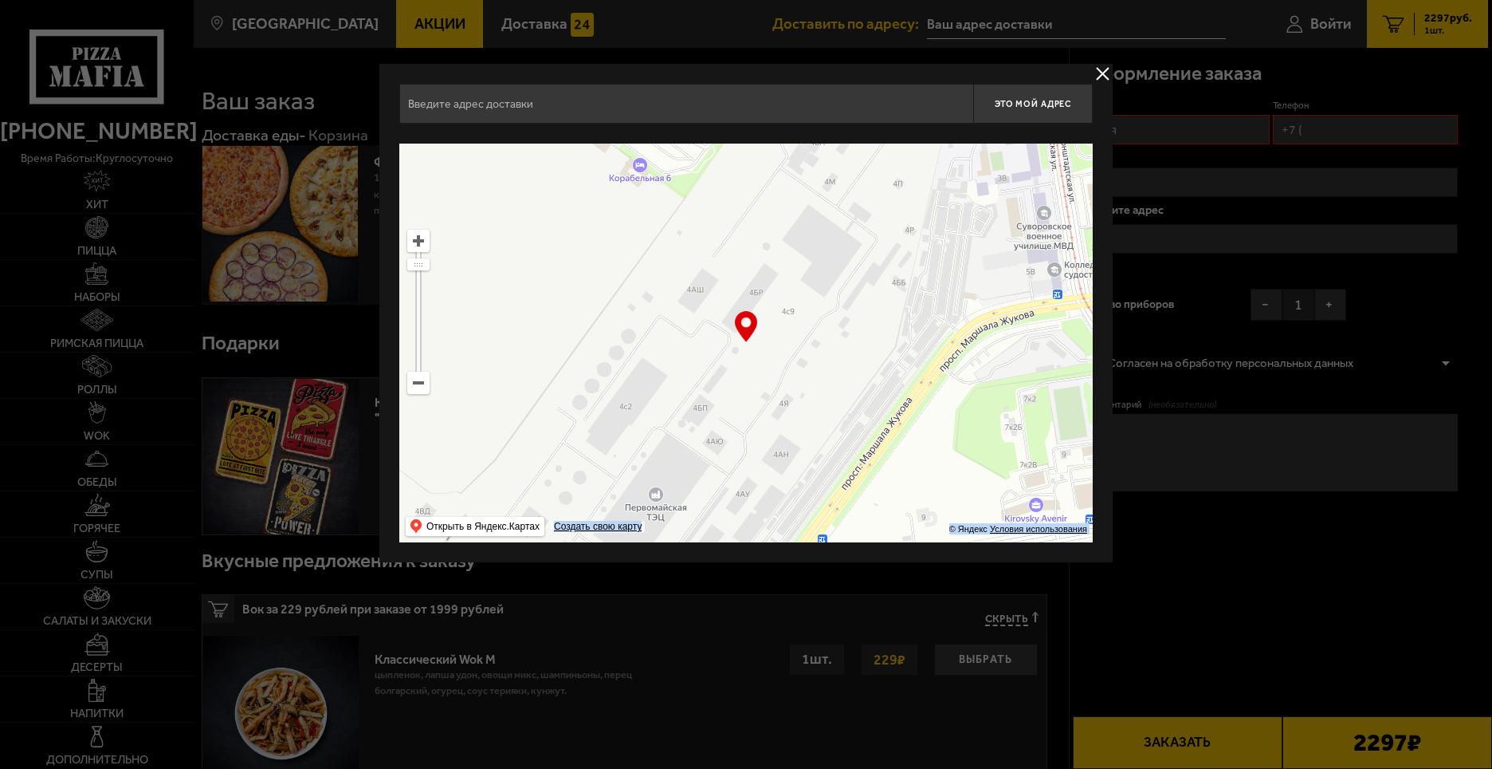
click at [702, 281] on ymaps at bounding box center [746, 343] width 694 height 399
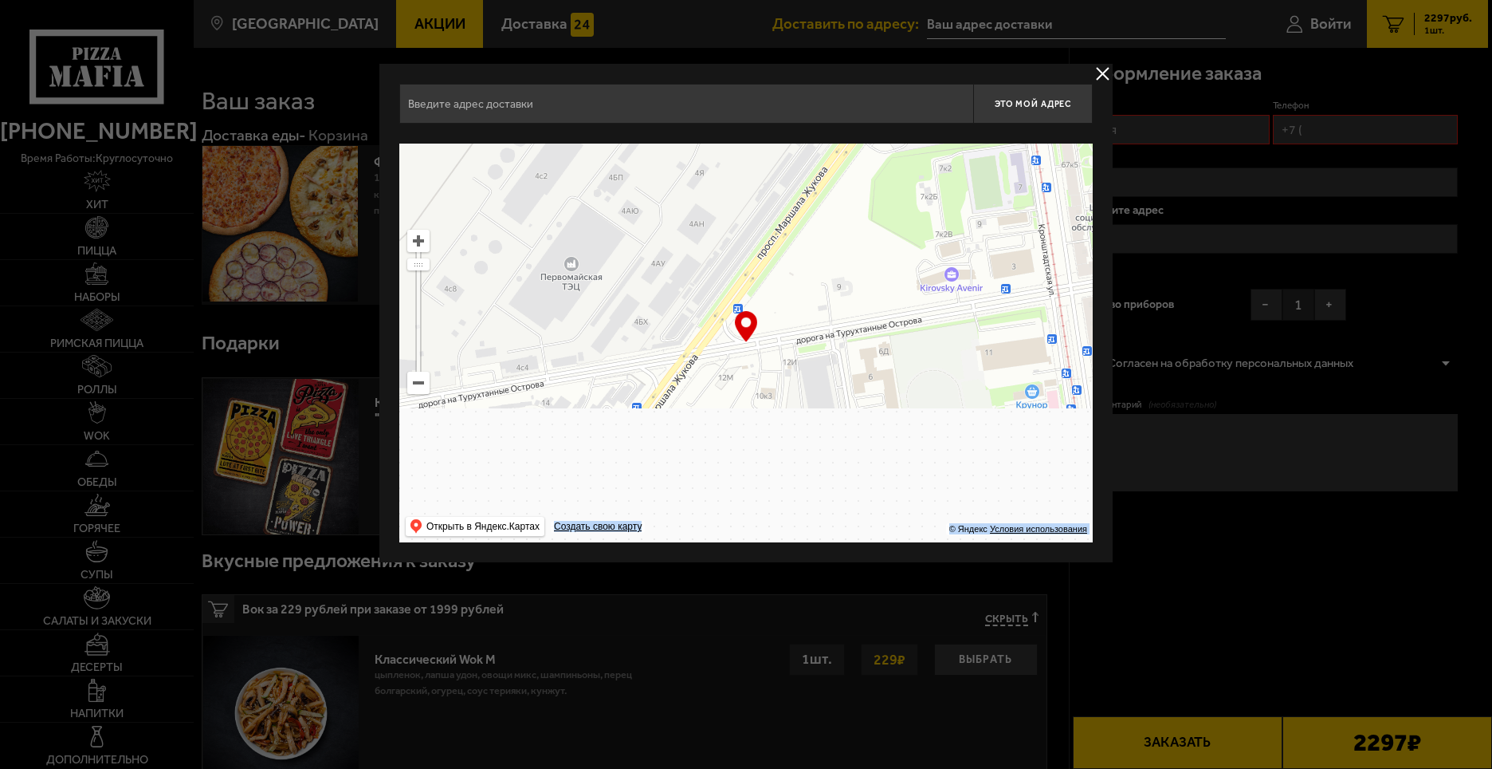
drag, startPoint x: 729, startPoint y: 277, endPoint x: 711, endPoint y: 297, distance: 26.5
click at [745, 265] on ymaps at bounding box center [746, 343] width 694 height 399
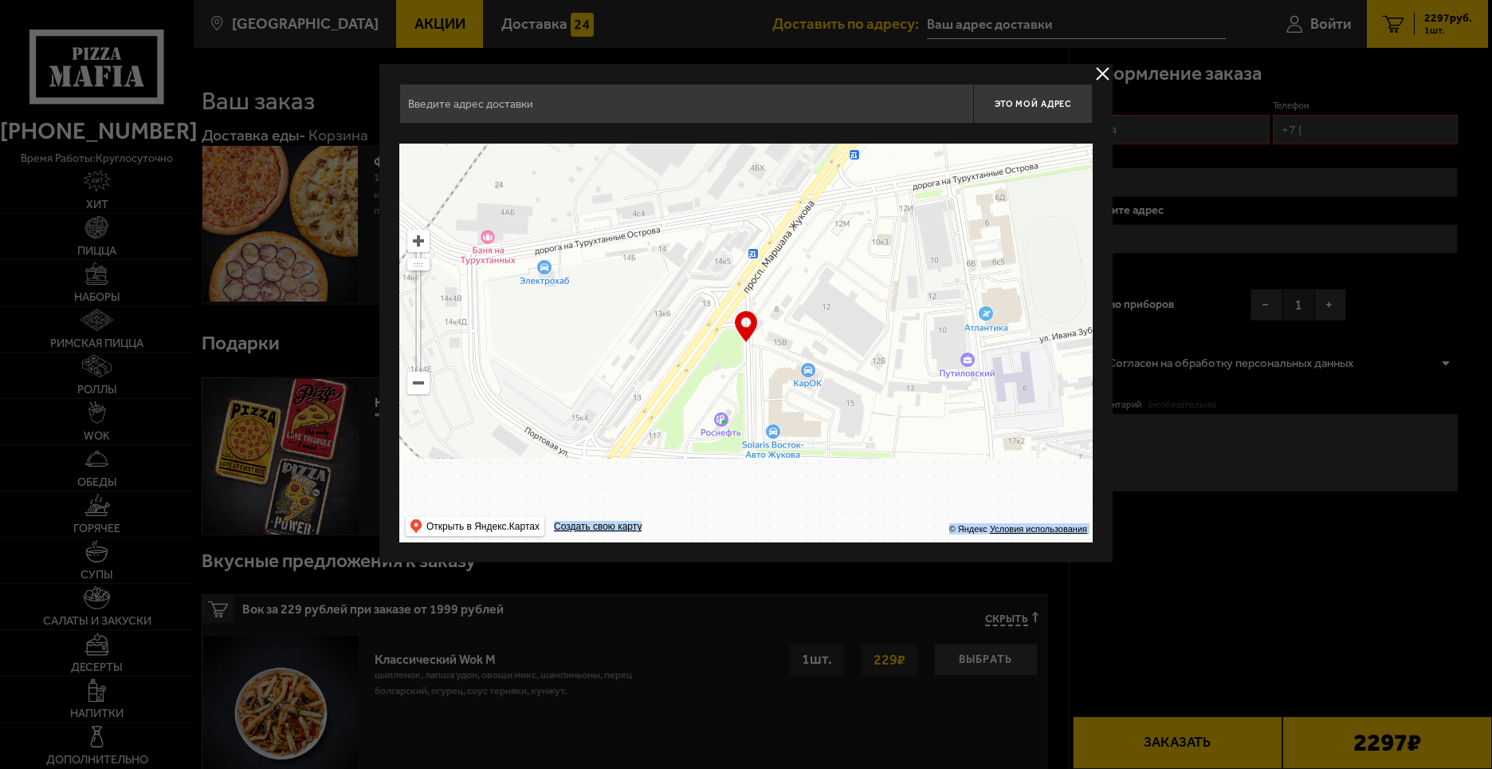
drag, startPoint x: 711, startPoint y: 297, endPoint x: 757, endPoint y: 272, distance: 52.4
click at [741, 269] on ymaps at bounding box center [746, 343] width 694 height 399
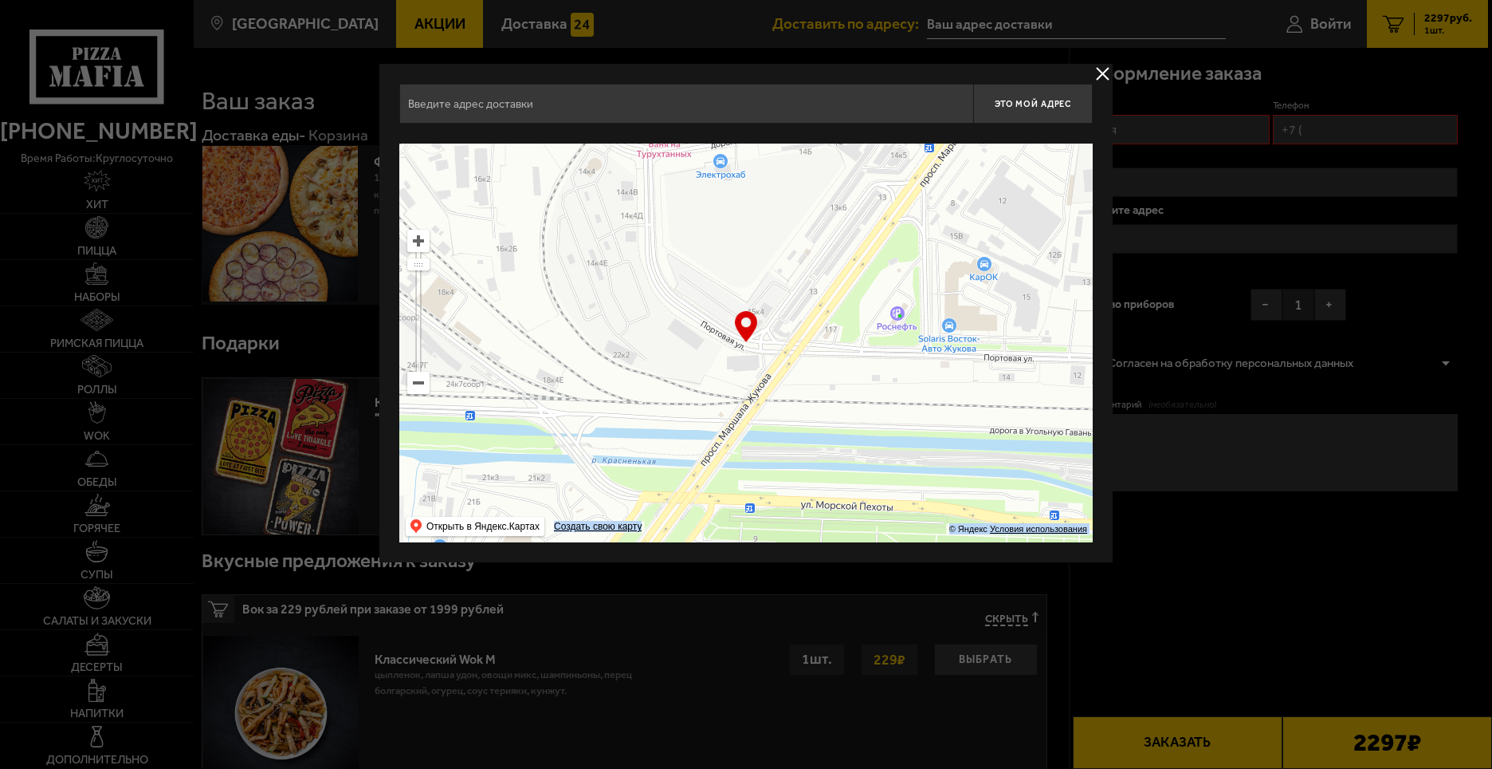
drag, startPoint x: 812, startPoint y: 276, endPoint x: 812, endPoint y: 262, distance: 13.6
click at [816, 269] on ymaps at bounding box center [746, 343] width 694 height 399
drag, startPoint x: 793, startPoint y: 245, endPoint x: 832, endPoint y: 249, distance: 38.5
click at [829, 244] on ymaps at bounding box center [746, 343] width 694 height 399
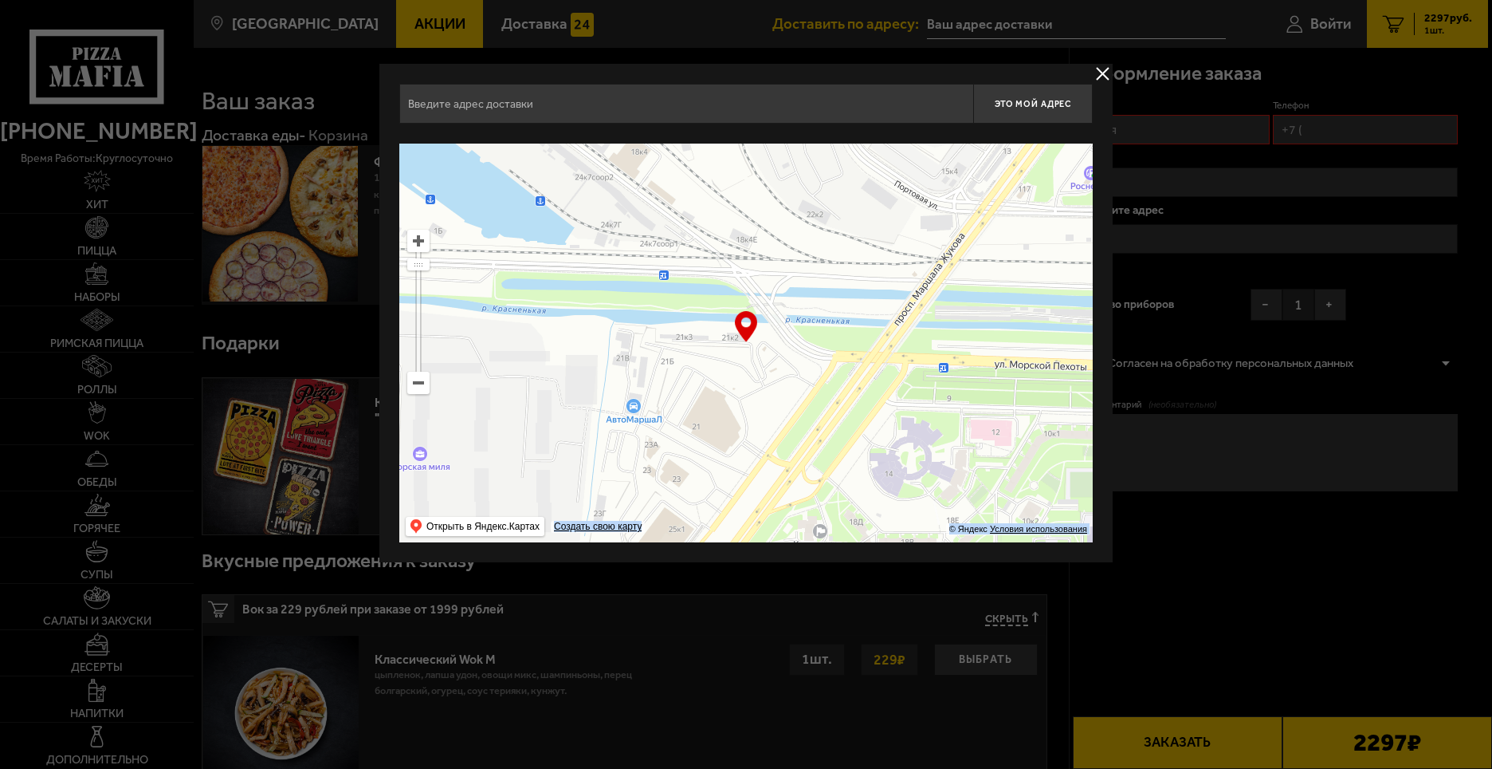
click at [879, 283] on ymaps at bounding box center [746, 343] width 694 height 399
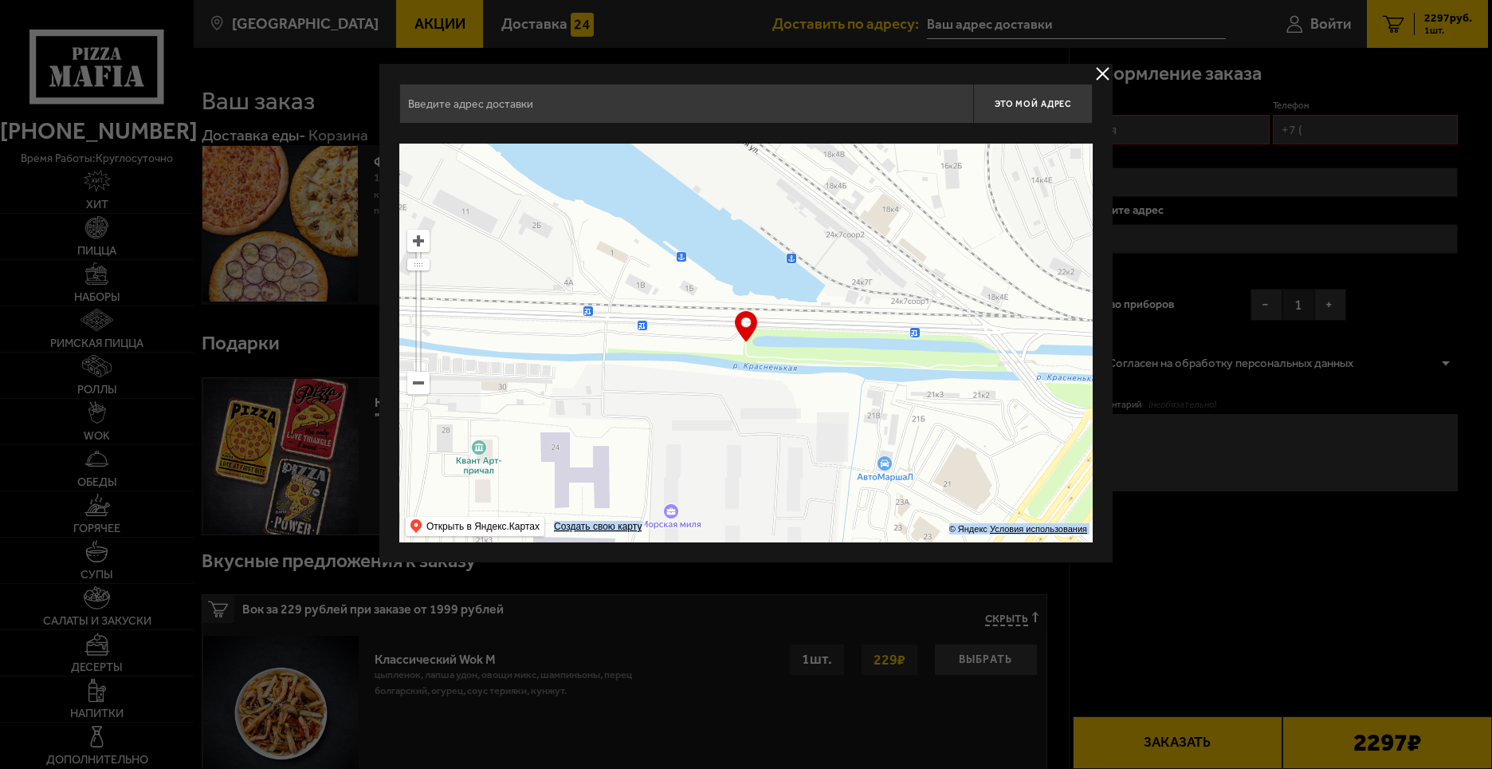
click at [935, 289] on ymaps at bounding box center [746, 343] width 694 height 399
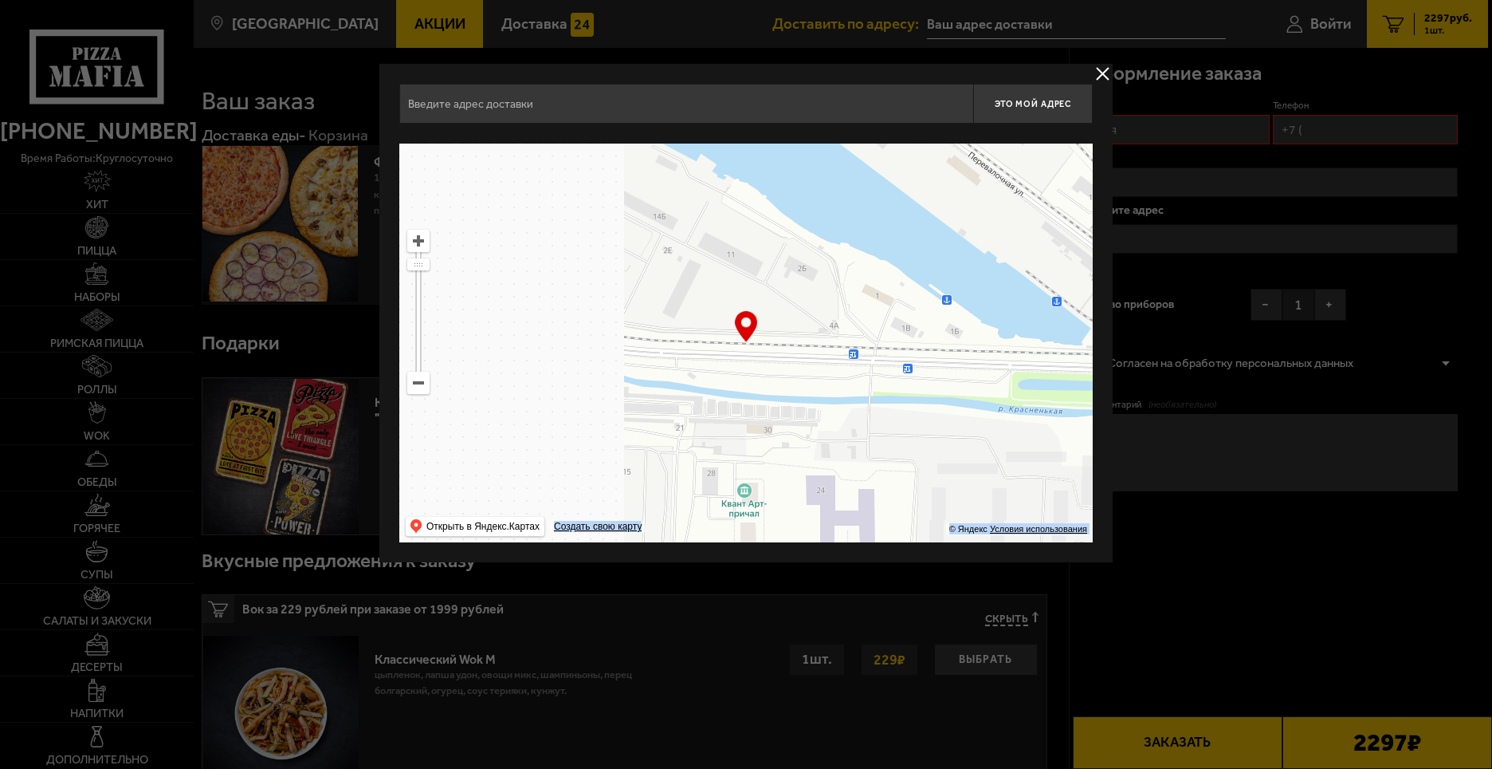
drag, startPoint x: 879, startPoint y: 288, endPoint x: 890, endPoint y: 285, distance: 10.8
click at [932, 257] on ymaps at bounding box center [746, 343] width 694 height 399
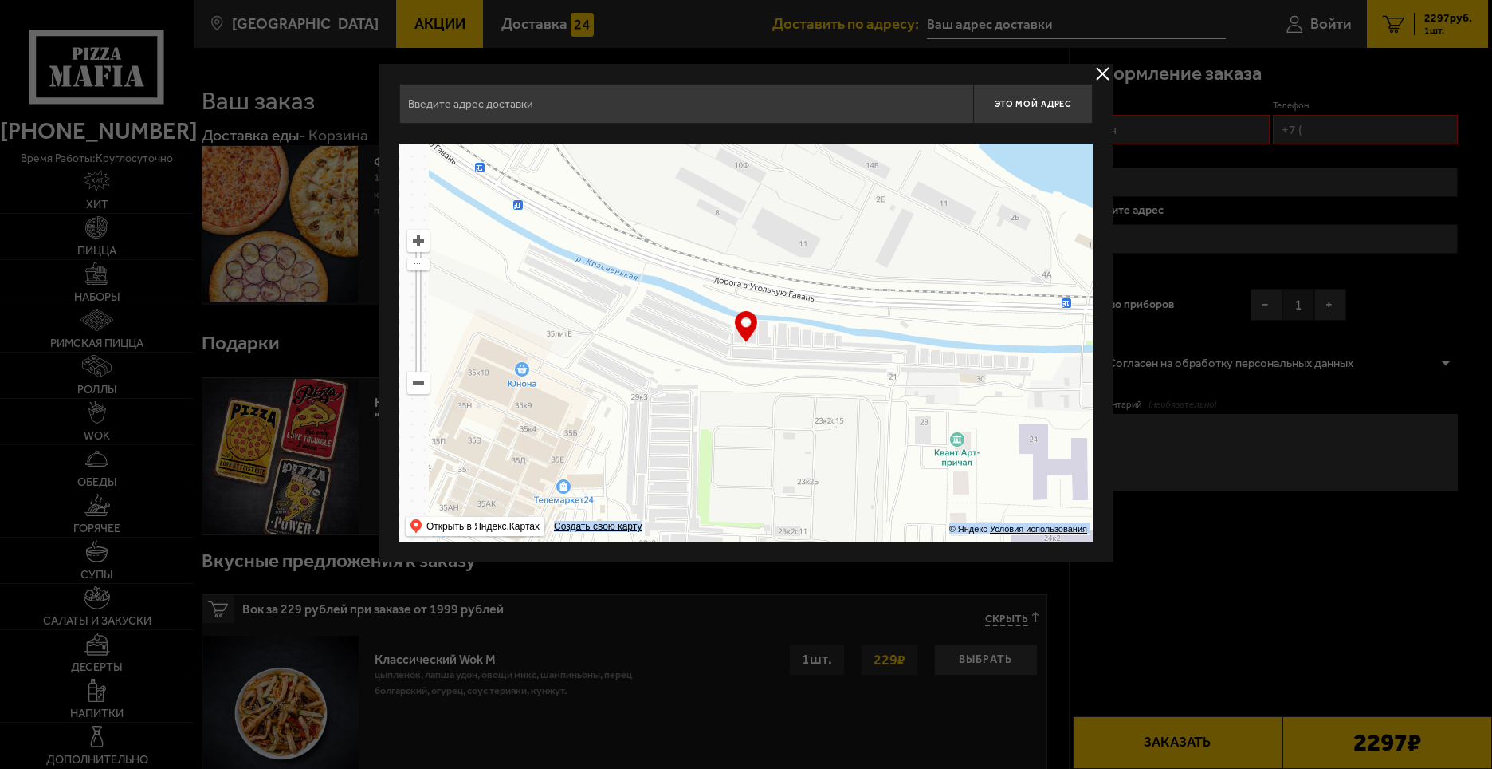
drag, startPoint x: 905, startPoint y: 276, endPoint x: 965, endPoint y: 278, distance: 59.8
click at [968, 277] on ymaps at bounding box center [746, 343] width 694 height 399
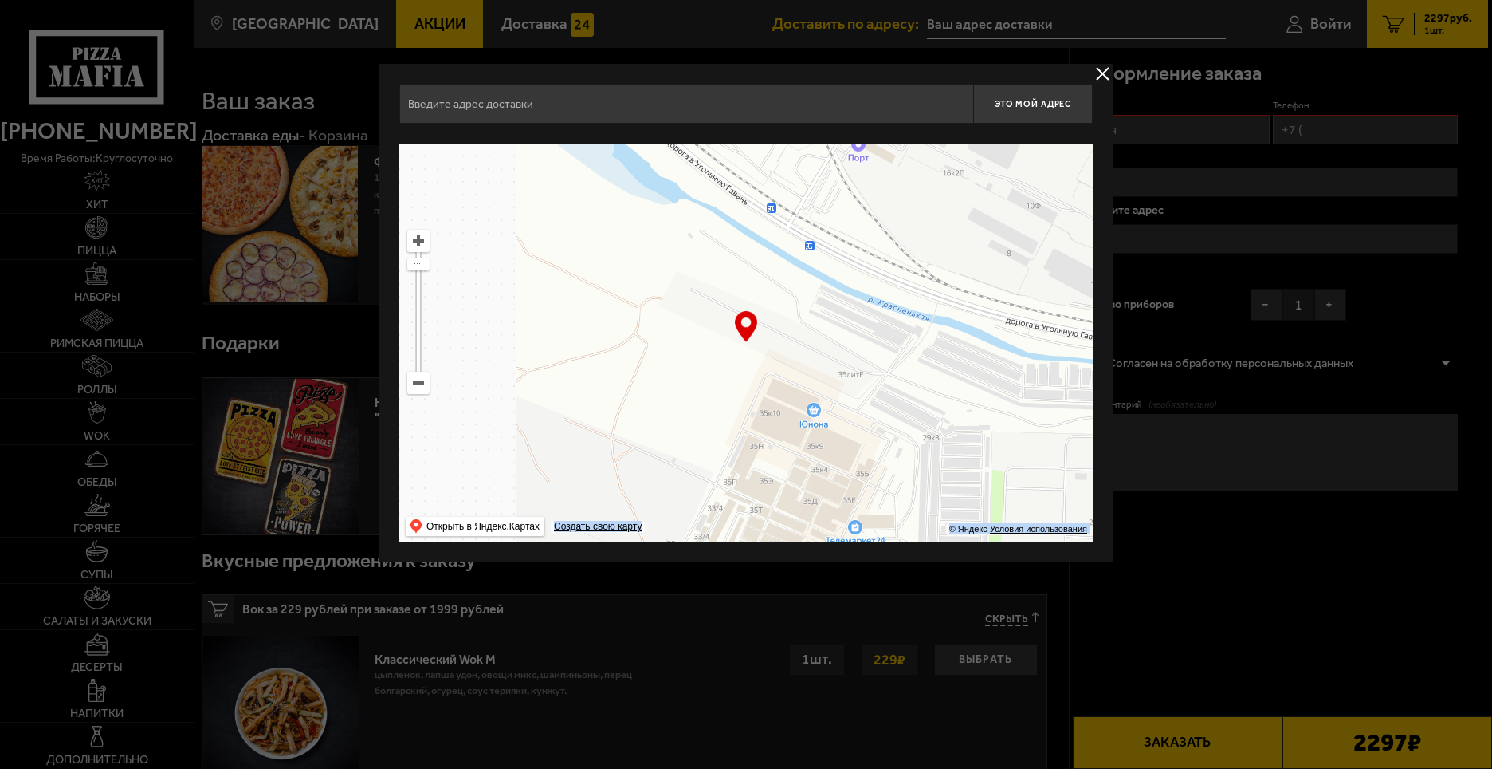
drag, startPoint x: 988, startPoint y: 299, endPoint x: 975, endPoint y: 301, distance: 13.0
click at [994, 300] on ymaps at bounding box center [746, 343] width 694 height 399
drag, startPoint x: 975, startPoint y: 301, endPoint x: 1028, endPoint y: 280, distance: 56.8
click at [1031, 277] on ymaps at bounding box center [746, 343] width 694 height 399
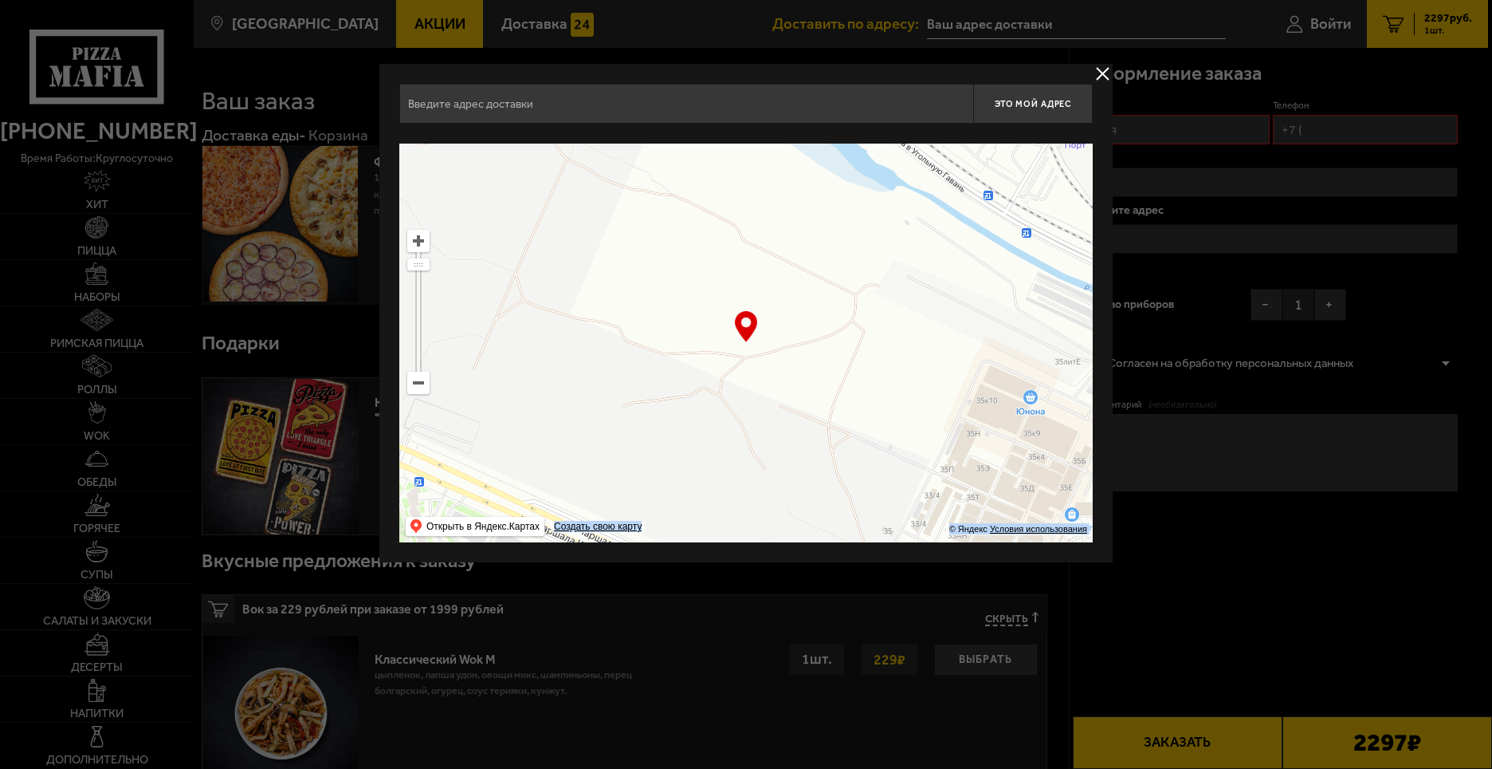
click at [1020, 258] on ymaps at bounding box center [746, 343] width 694 height 399
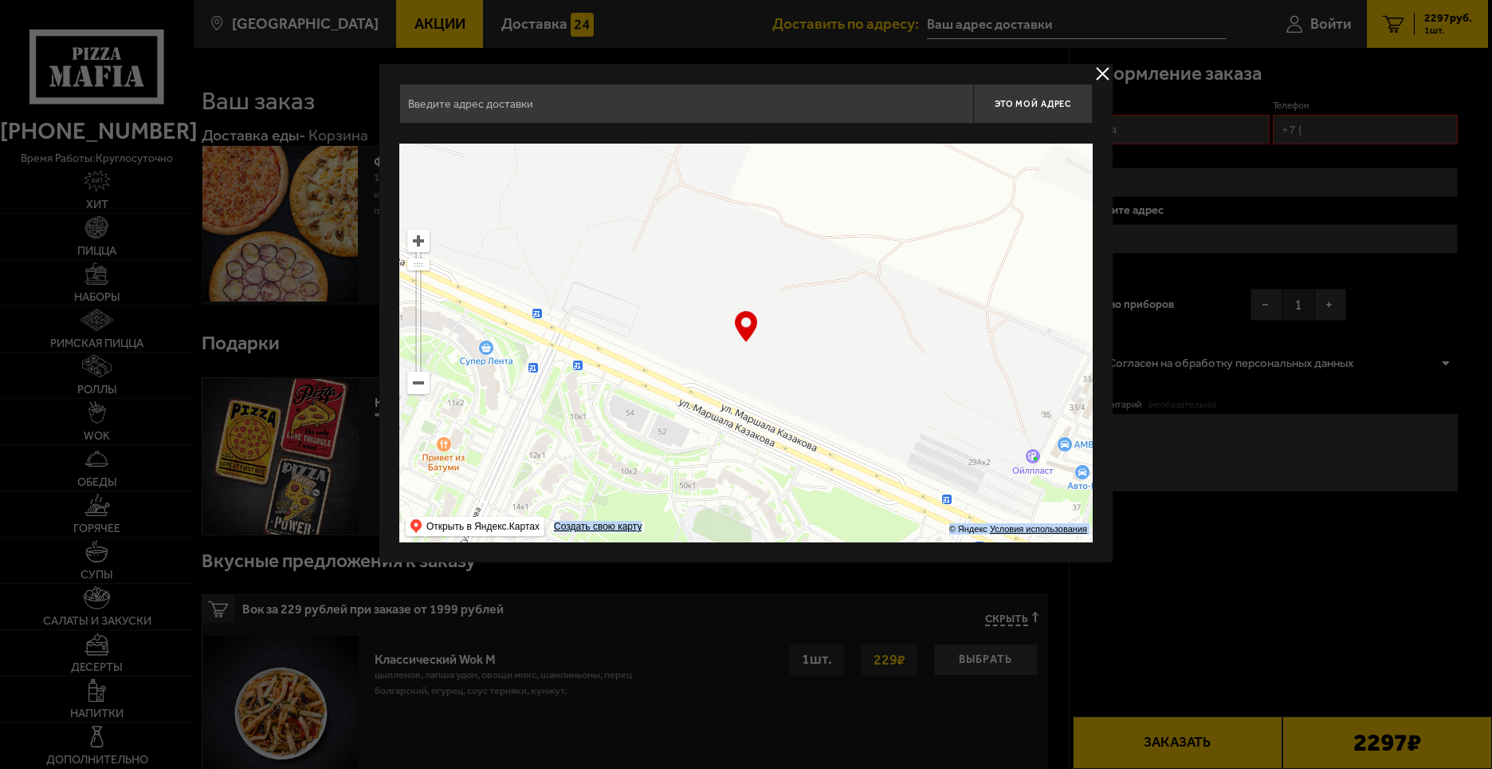
click at [1051, 288] on ymaps at bounding box center [746, 343] width 694 height 399
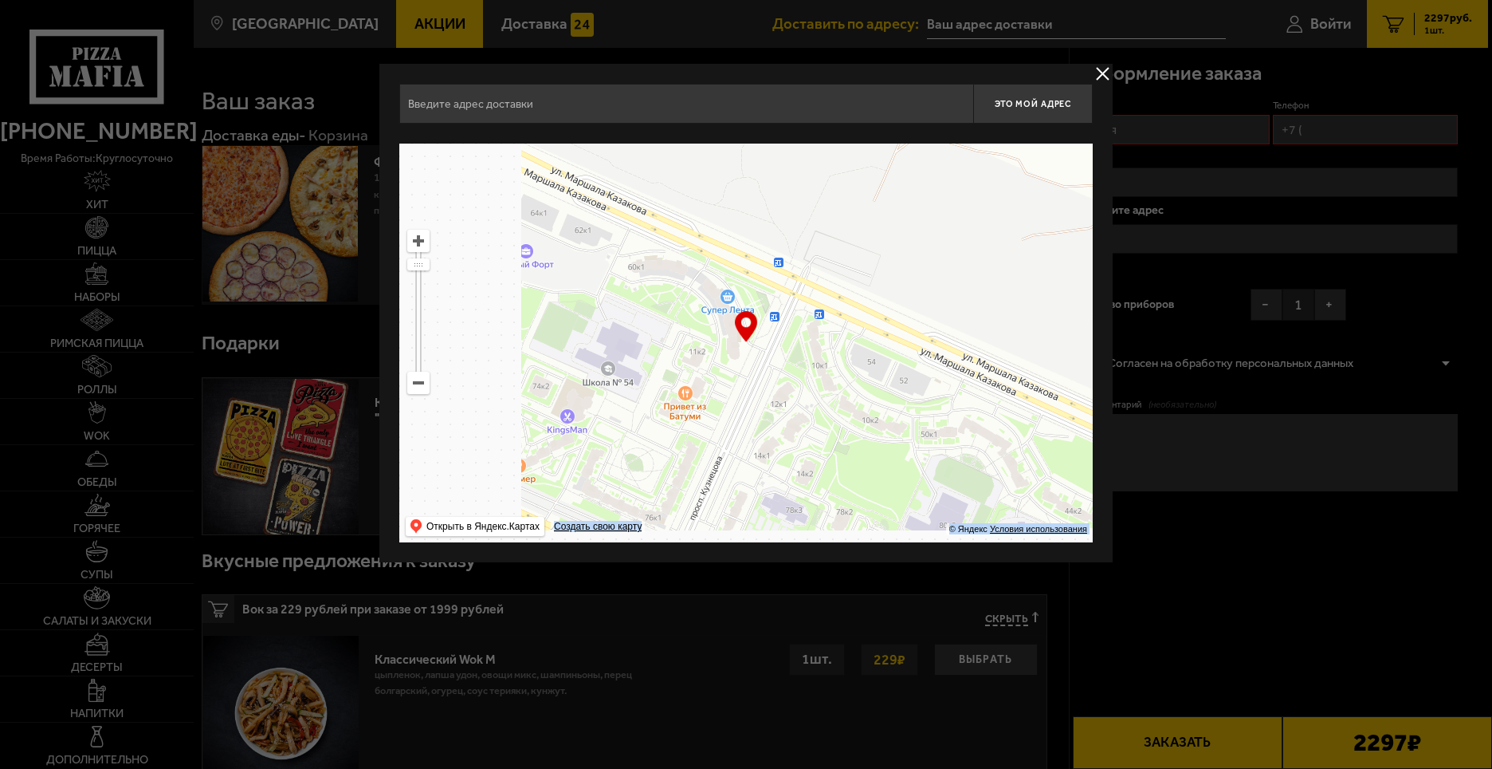
click at [1048, 269] on ymaps at bounding box center [746, 343] width 694 height 399
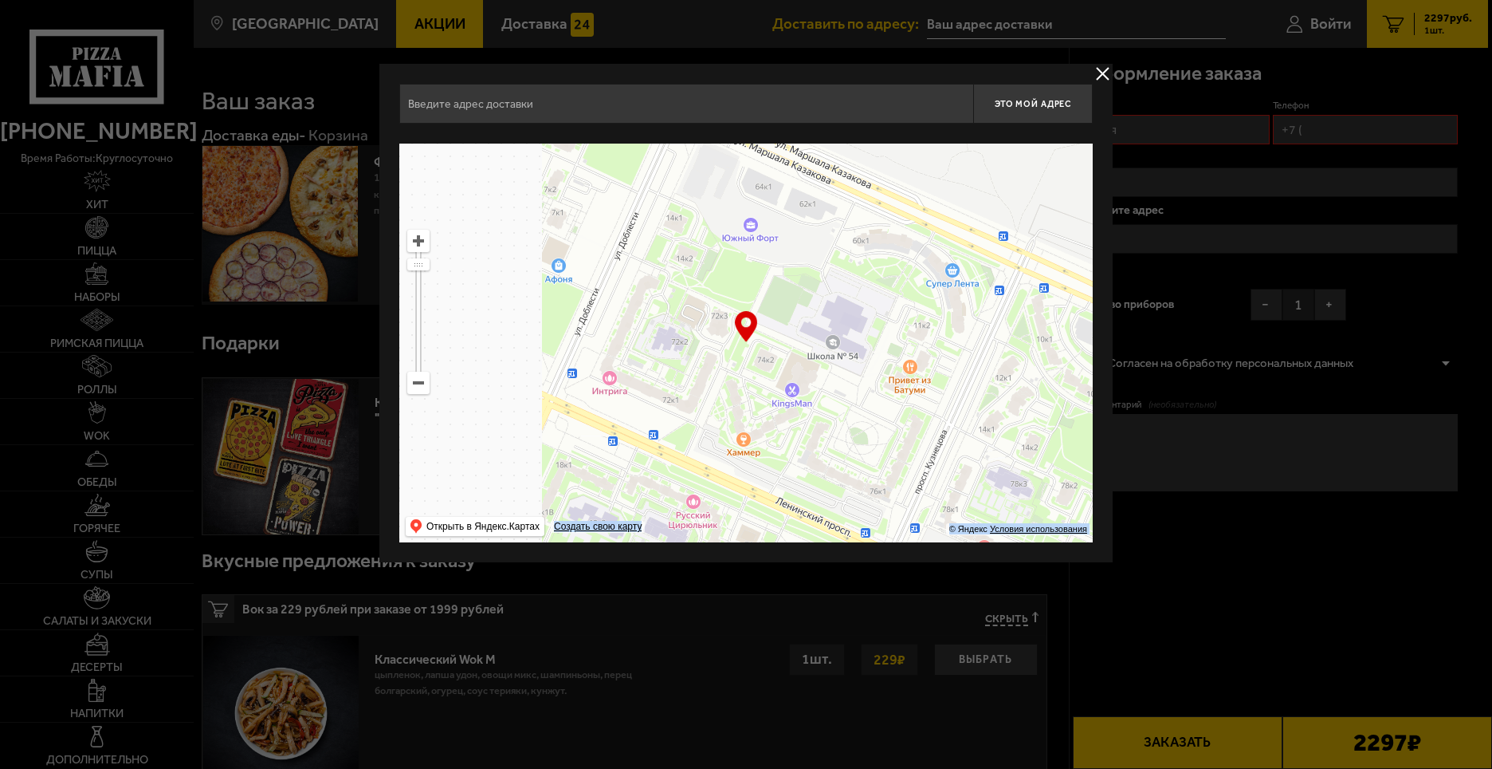
drag, startPoint x: 1036, startPoint y: 277, endPoint x: 1027, endPoint y: 268, distance: 12.4
click at [1044, 270] on ymaps at bounding box center [746, 343] width 694 height 399
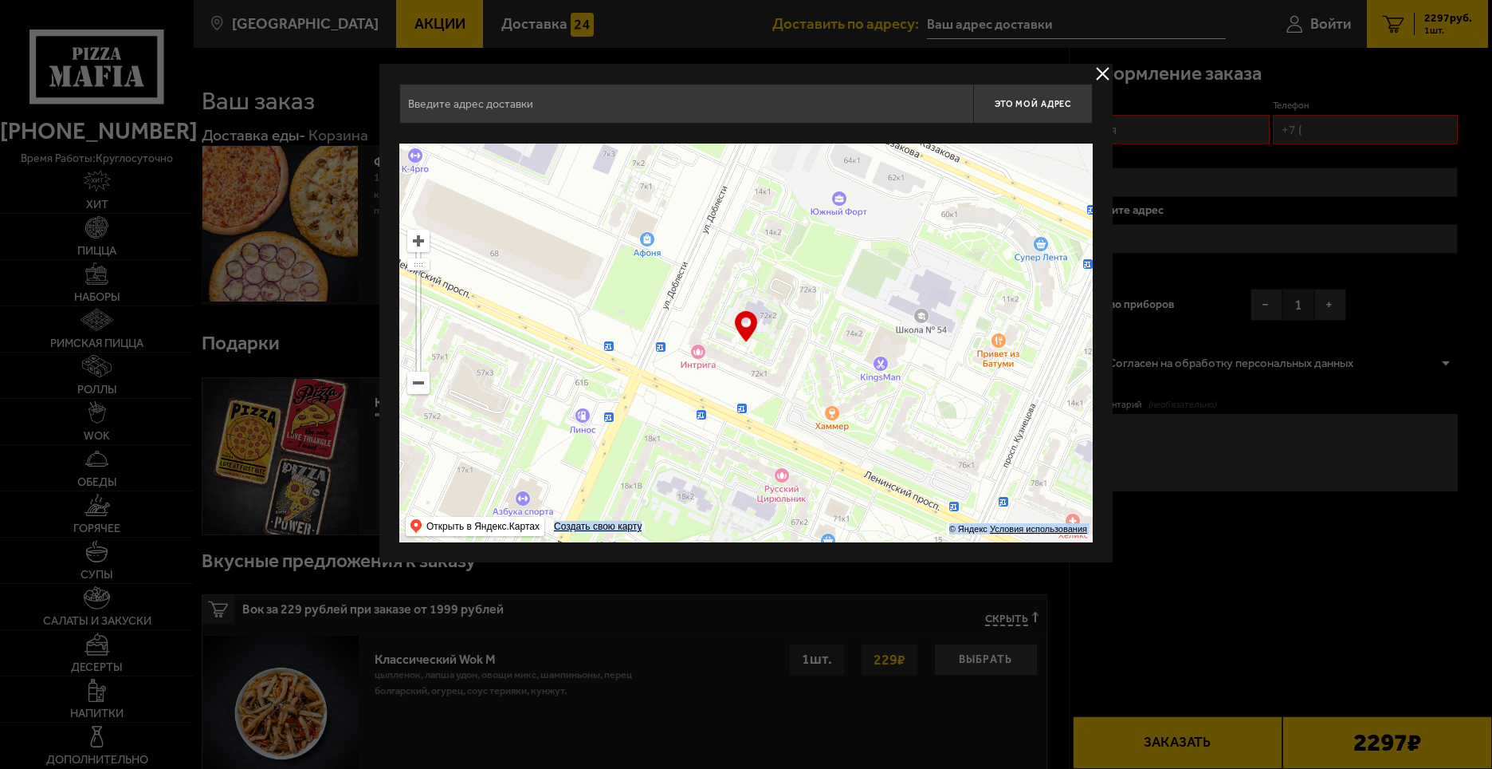
drag, startPoint x: 1078, startPoint y: 273, endPoint x: 1066, endPoint y: 282, distance: 14.8
click at [1101, 278] on div "Это мой адрес Найдите адрес перетащив карту … © Яндекс Условия использования От…" at bounding box center [745, 313] width 733 height 498
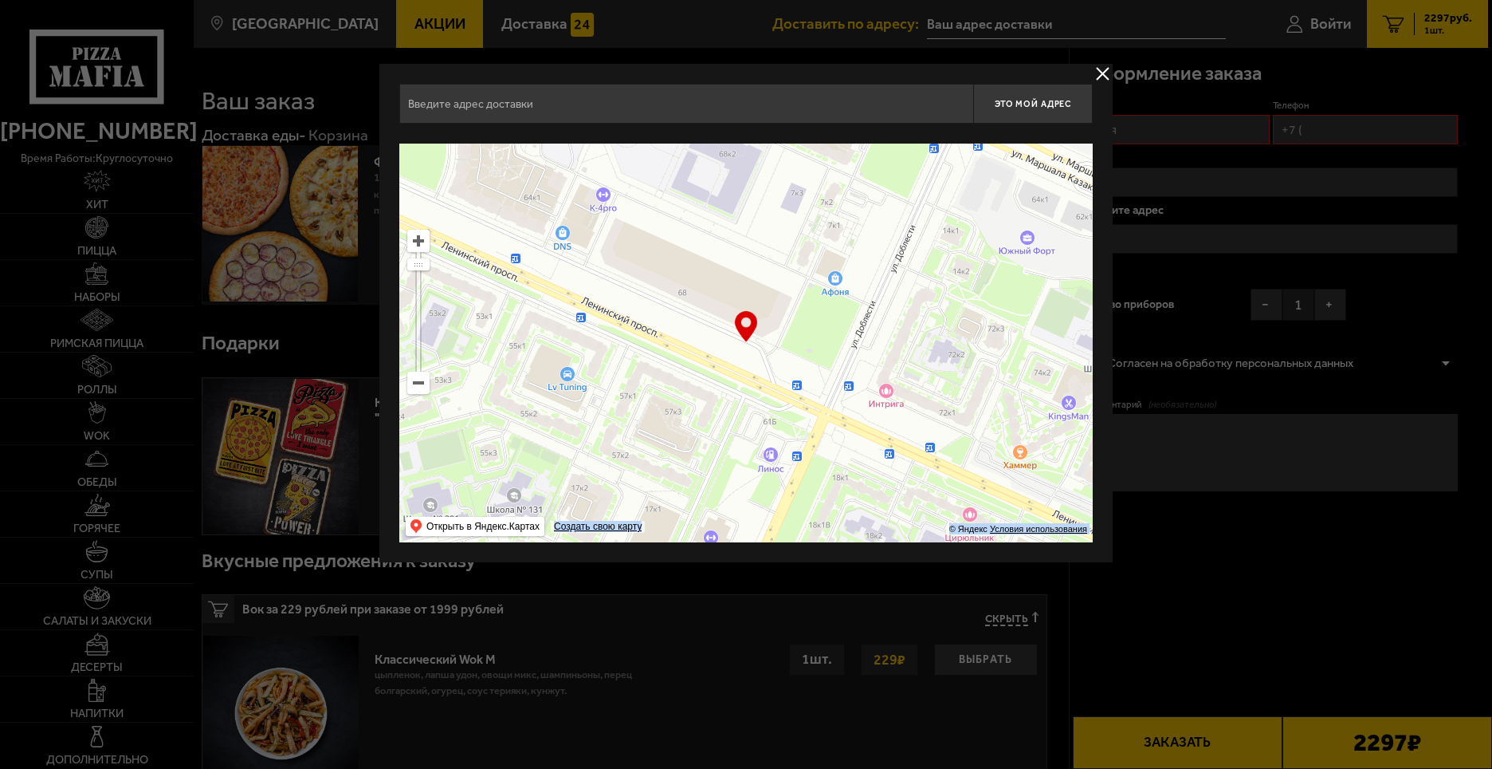
drag, startPoint x: 1060, startPoint y: 268, endPoint x: 1041, endPoint y: 294, distance: 32.5
click at [1062, 266] on ymaps at bounding box center [746, 343] width 694 height 399
drag, startPoint x: 1041, startPoint y: 294, endPoint x: 1099, endPoint y: 283, distance: 59.3
click at [1099, 283] on div "Это мой адрес Найдите адрес перетащив карту … © Яндекс Условия использования От…" at bounding box center [745, 313] width 733 height 498
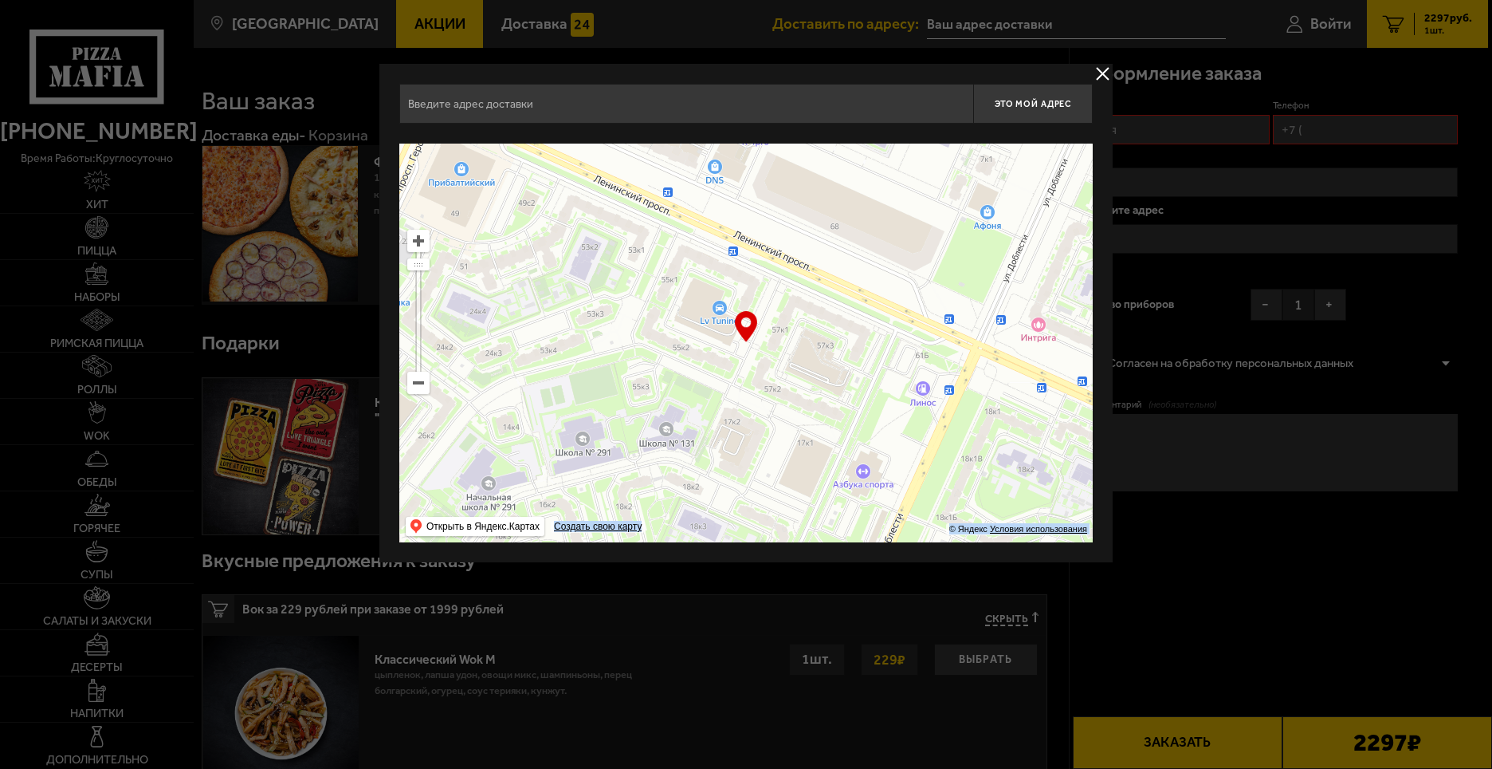
click at [1043, 261] on ymaps at bounding box center [746, 343] width 694 height 399
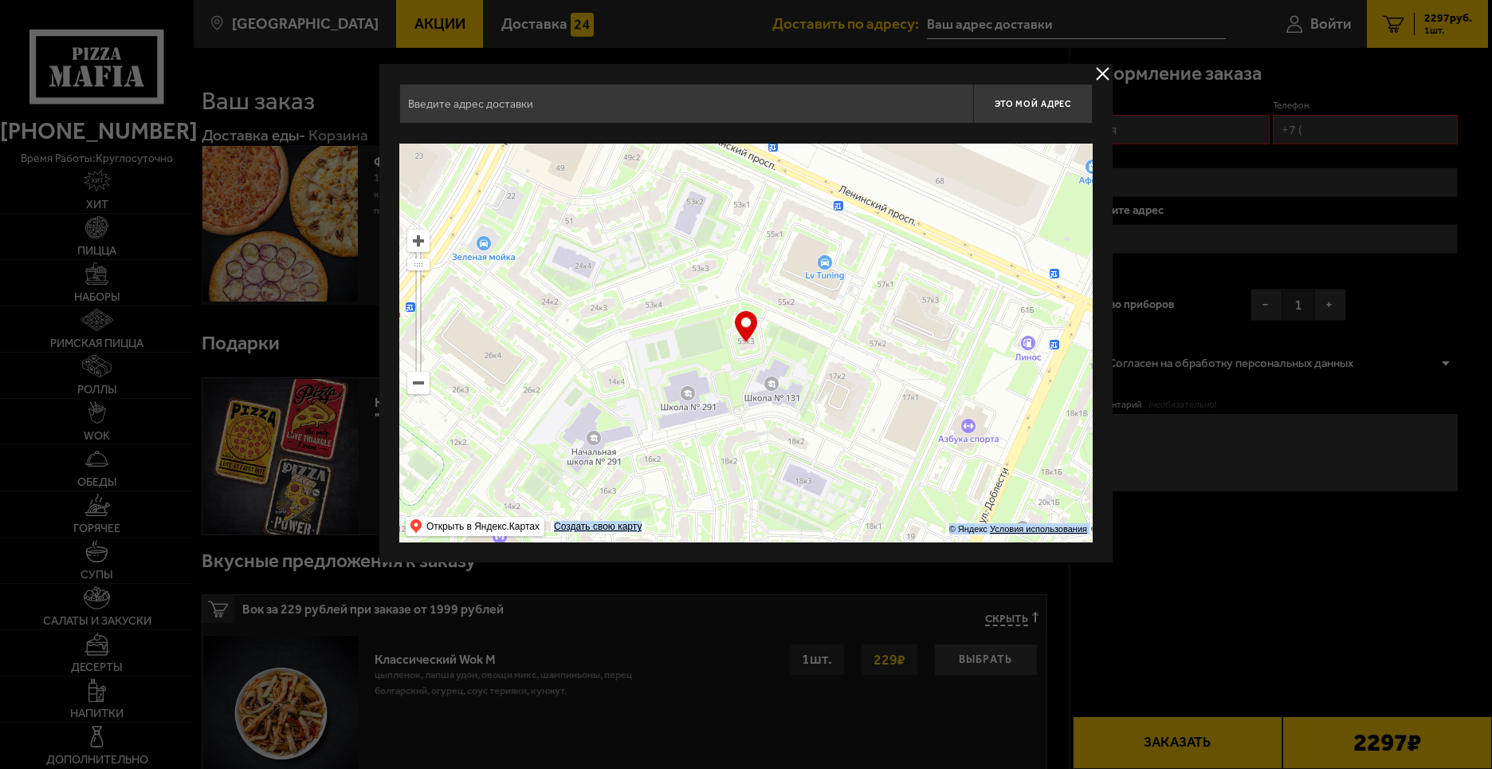
drag, startPoint x: 1041, startPoint y: 269, endPoint x: 1036, endPoint y: 320, distance: 50.5
click at [1036, 320] on ymaps at bounding box center [746, 343] width 694 height 399
type input "[STREET_ADDRESS]"
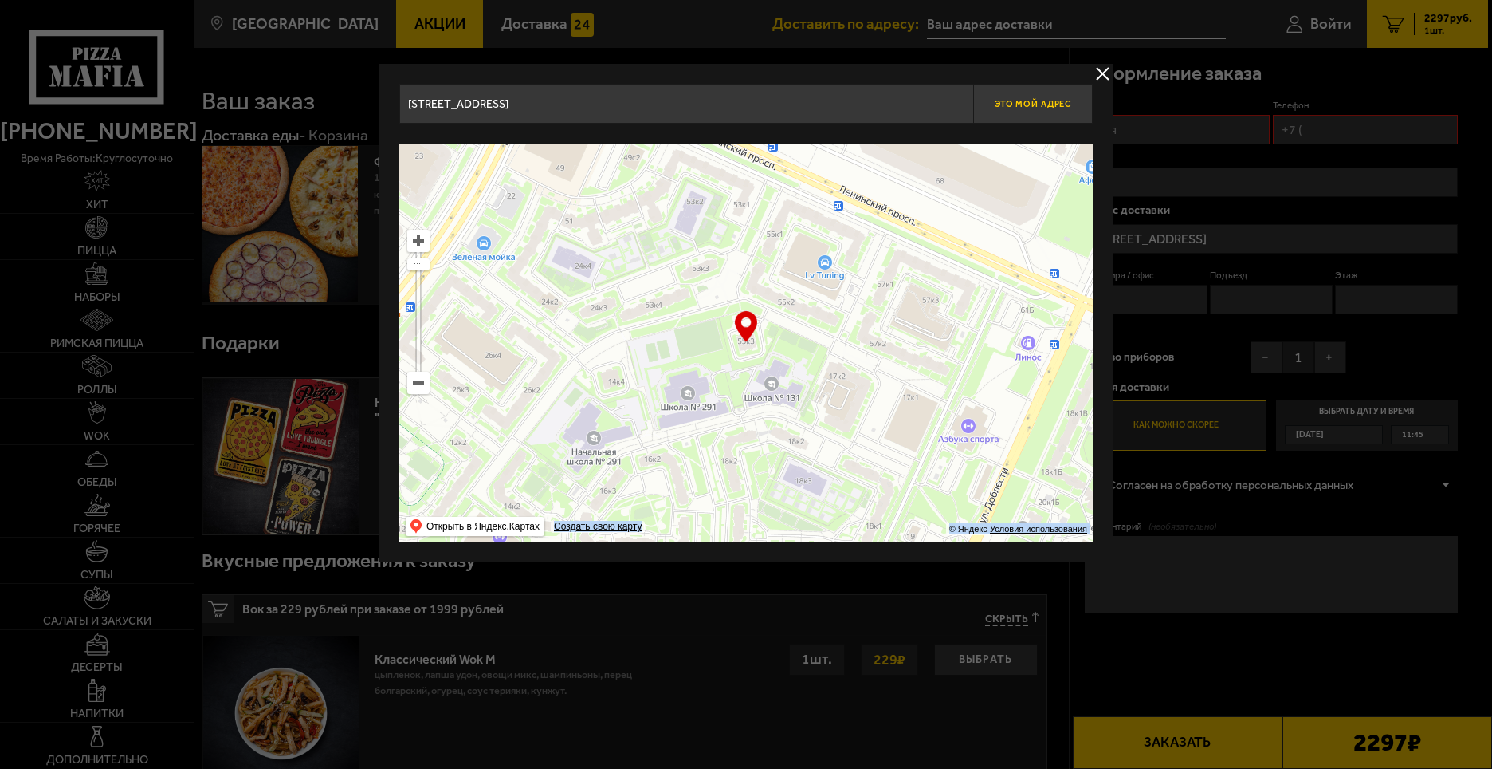
click at [1024, 111] on button "Это мой адрес" at bounding box center [1033, 104] width 120 height 40
type input "[STREET_ADDRESS]"
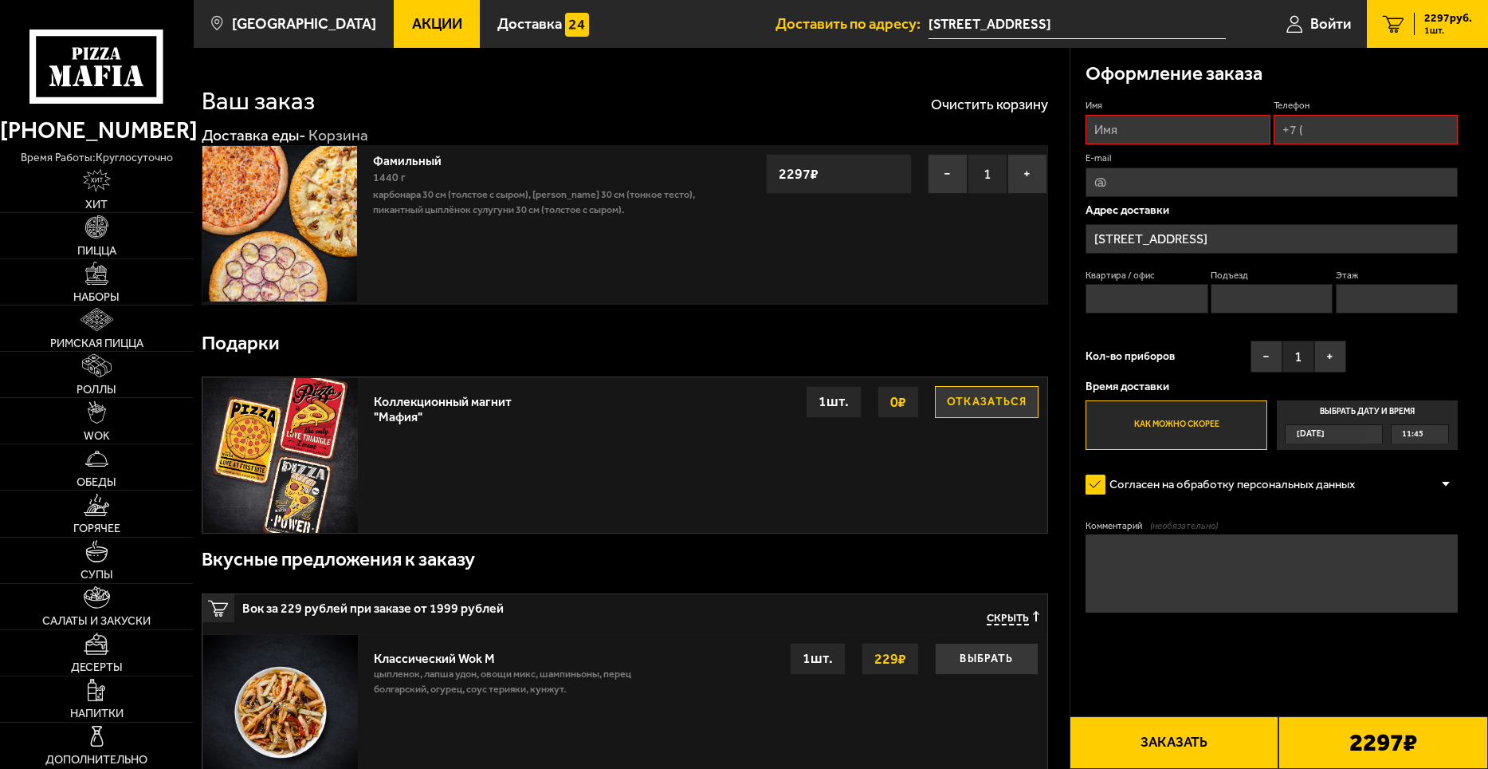
click at [1212, 729] on button "Заказать" at bounding box center [1175, 742] width 210 height 53
click at [1178, 131] on input "Имя" at bounding box center [1178, 129] width 184 height 29
type input "[PERSON_NAME]"
type input "[PHONE_NUMBER]"
type input "97"
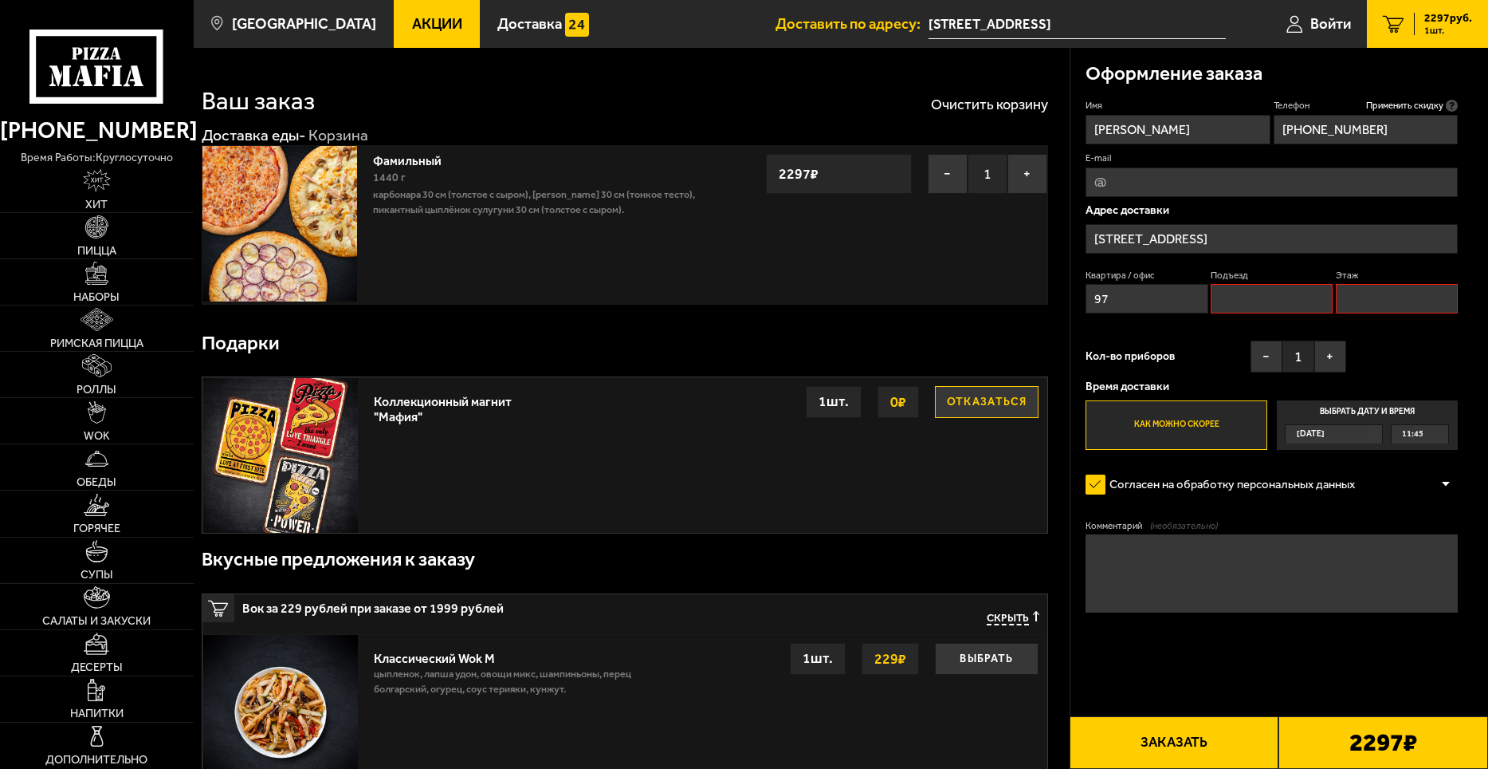
click at [1134, 731] on button "Заказать" at bounding box center [1175, 742] width 210 height 53
drag
click at [1087, 304] on input "97" at bounding box center [1147, 298] width 122 height 29
click at [1268, 305] on input "Подъезд" at bounding box center [1272, 298] width 122 height 29
type input "1"
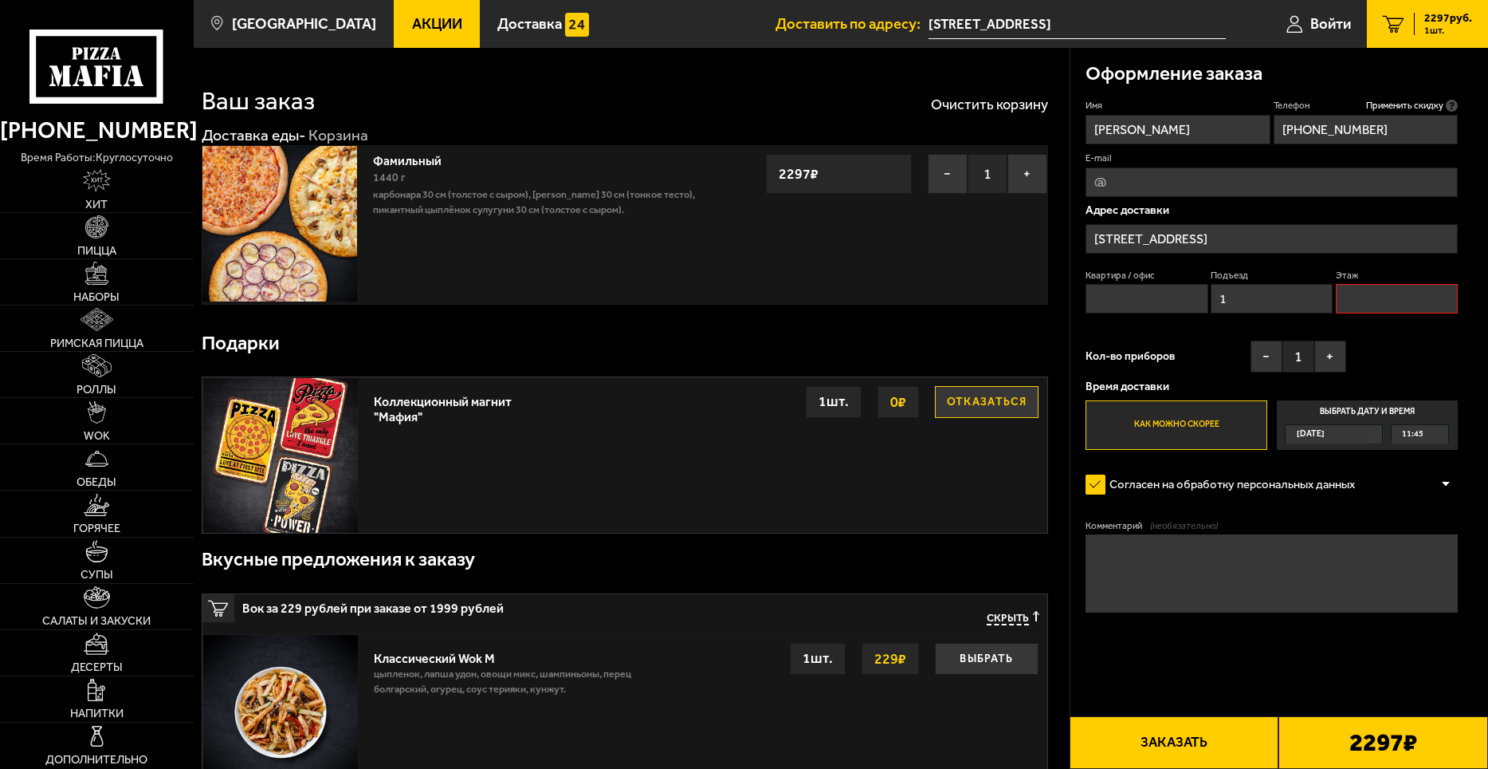
click at [1374, 314] on div "Квартира / офис Подъезд 1 Этаж" at bounding box center [1272, 295] width 372 height 53
click at [1398, 295] on input "Этаж" at bounding box center [1397, 298] width 122 height 29
type input "17"
click at [1131, 745] on button "Заказать" at bounding box center [1175, 742] width 210 height 53
paste input "97"
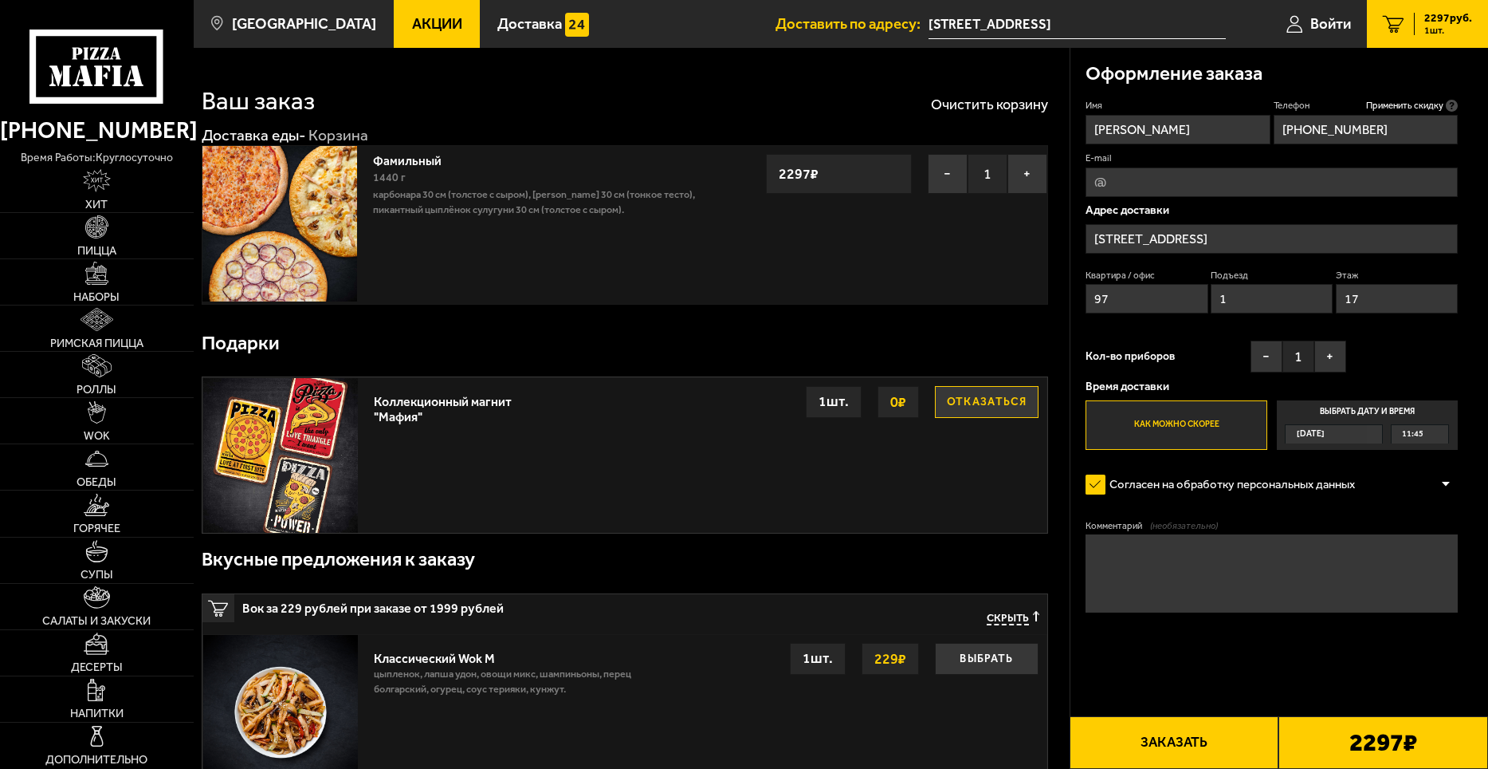
click at [1079, 294] on div "Оформление заказа Имя [PERSON_NAME] Телефон Применить скидку Вы будете зарегист…" at bounding box center [1280, 376] width 419 height 656
type input "88"
click at [1159, 739] on button "Заказать" at bounding box center [1175, 742] width 210 height 53
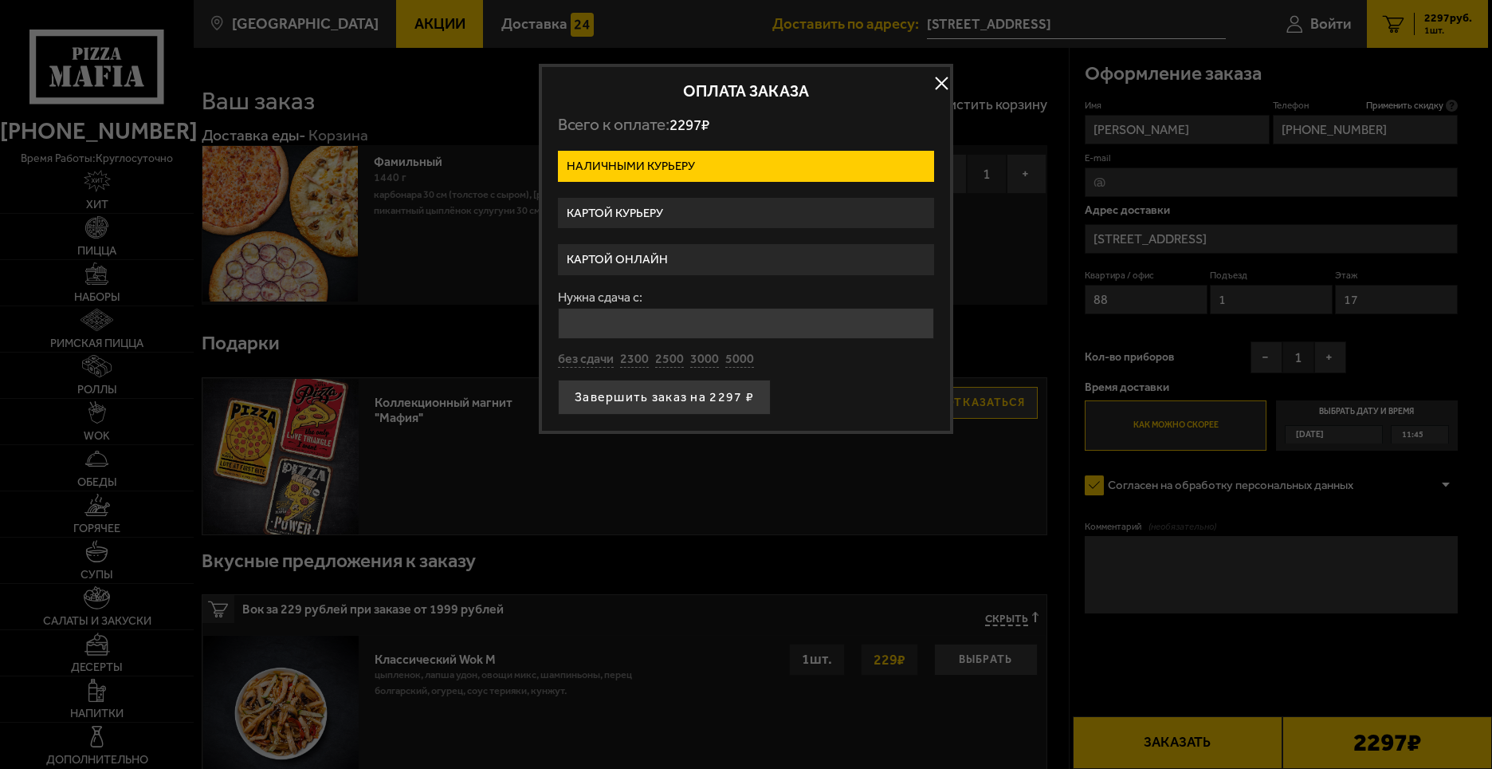
click at [694, 267] on label "Картой онлайн" at bounding box center [746, 259] width 376 height 31
click at [0, 0] on input "Картой онлайн" at bounding box center [0, 0] width 0 height 0
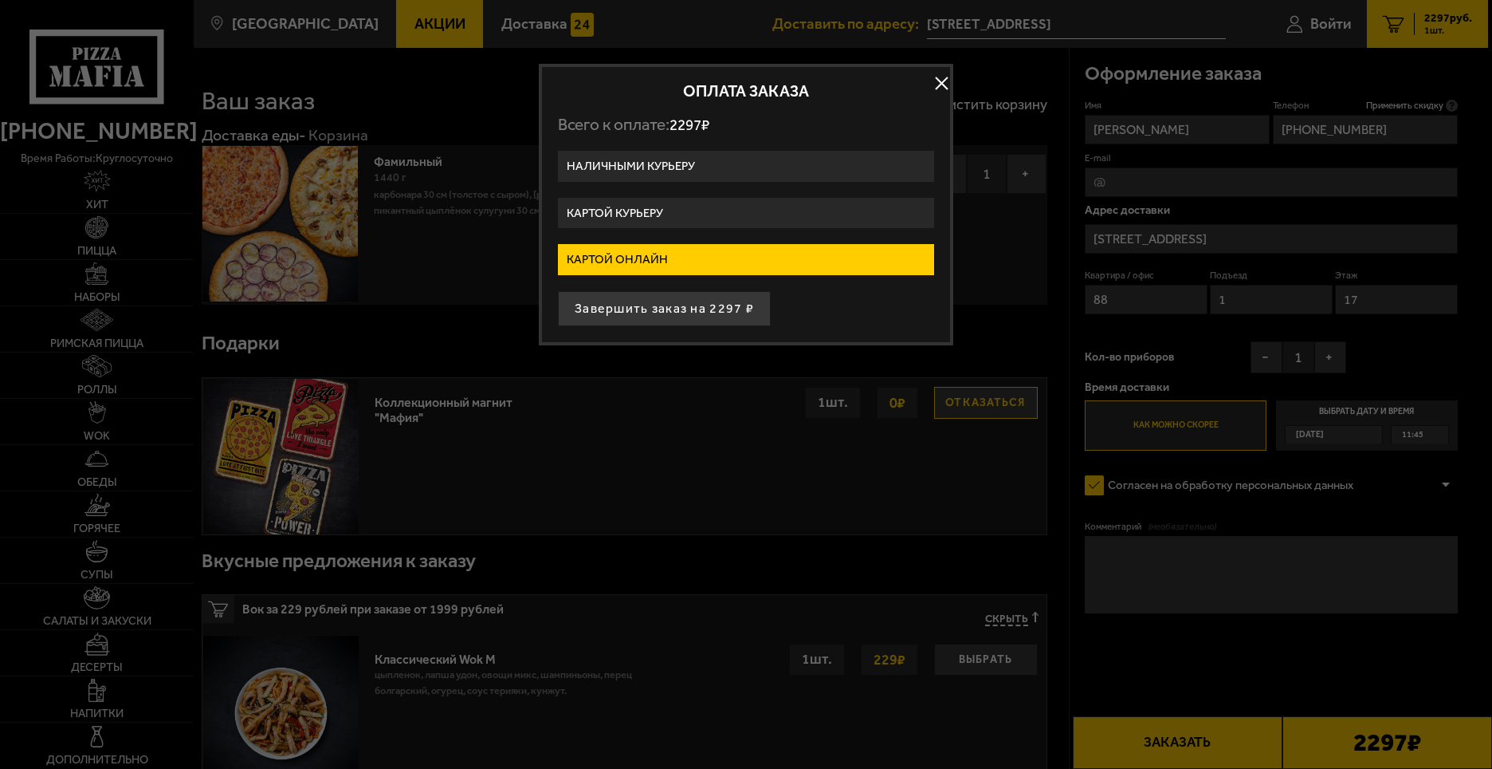
click at [731, 83] on h2 "Оплата заказа" at bounding box center [746, 91] width 376 height 16
click at [943, 80] on button "button" at bounding box center [942, 83] width 24 height 24
